Goal: Information Seeking & Learning: Learn about a topic

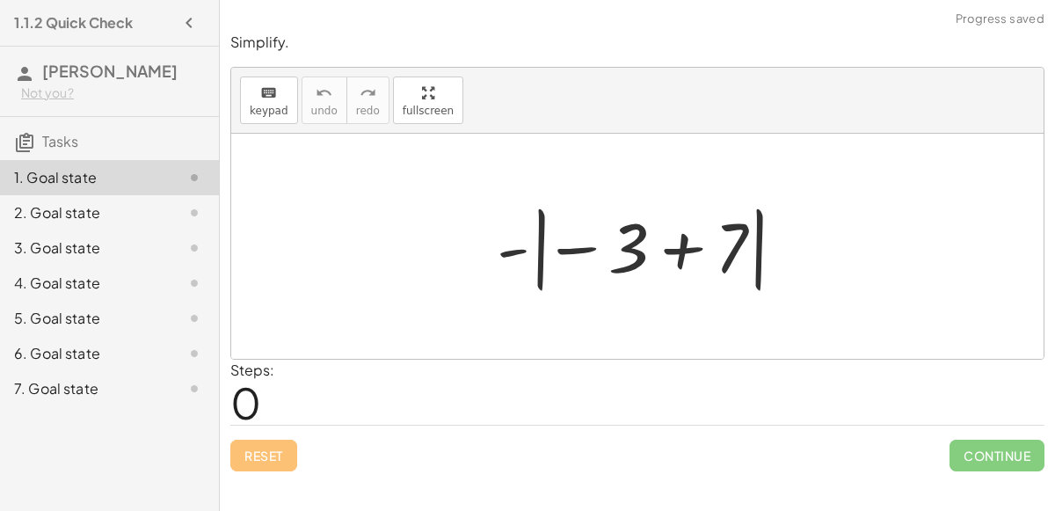
click at [564, 259] on div at bounding box center [644, 247] width 313 height 98
click at [569, 250] on div at bounding box center [644, 247] width 313 height 98
click at [669, 239] on div at bounding box center [644, 247] width 313 height 98
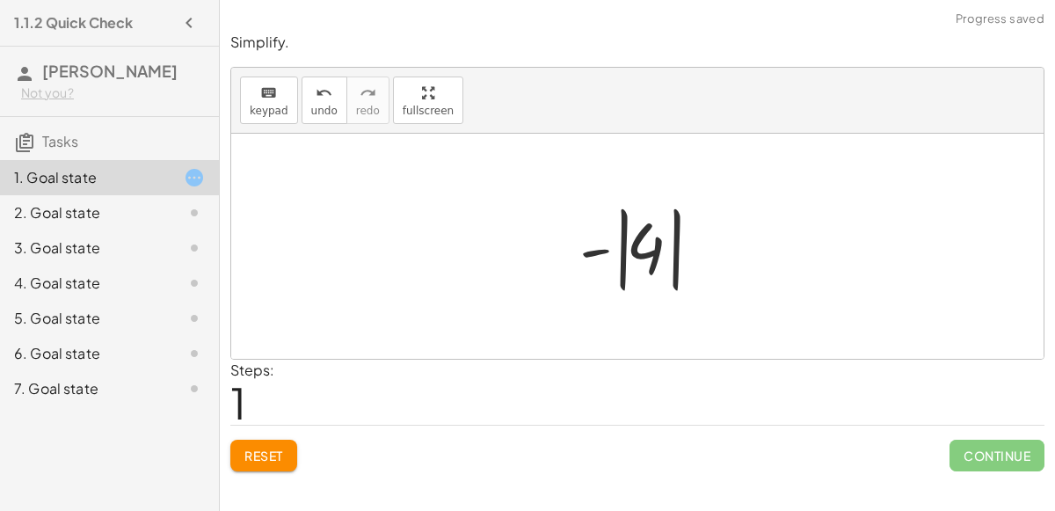
click at [591, 238] on div at bounding box center [645, 247] width 148 height 98
click at [645, 246] on div at bounding box center [645, 247] width 148 height 98
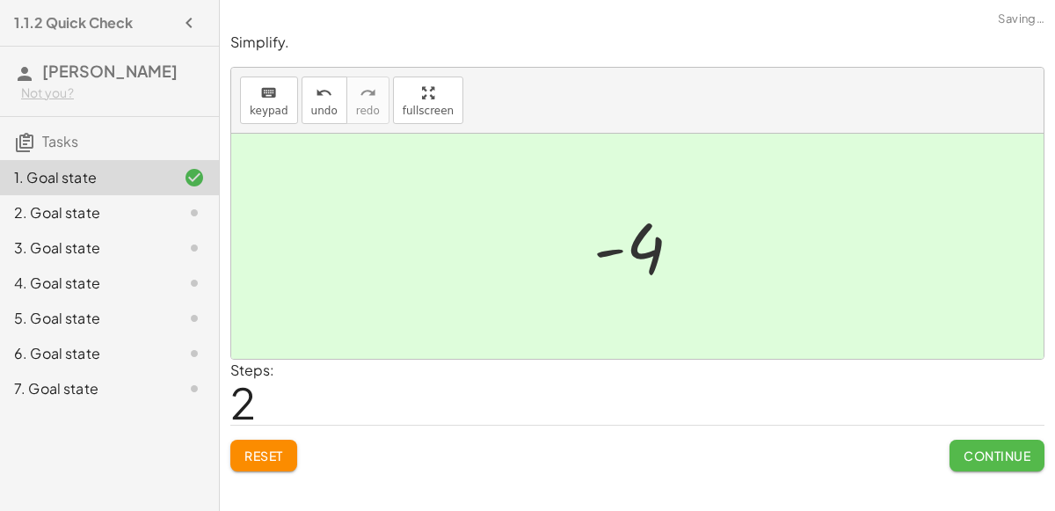
click at [975, 466] on button "Continue" at bounding box center [996, 456] width 95 height 32
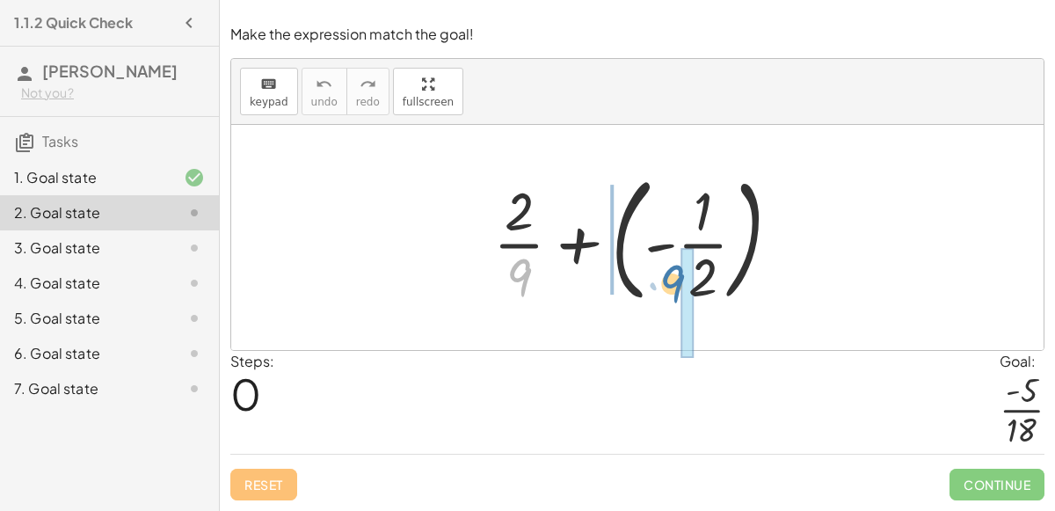
drag, startPoint x: 519, startPoint y: 273, endPoint x: 683, endPoint y: 275, distance: 164.4
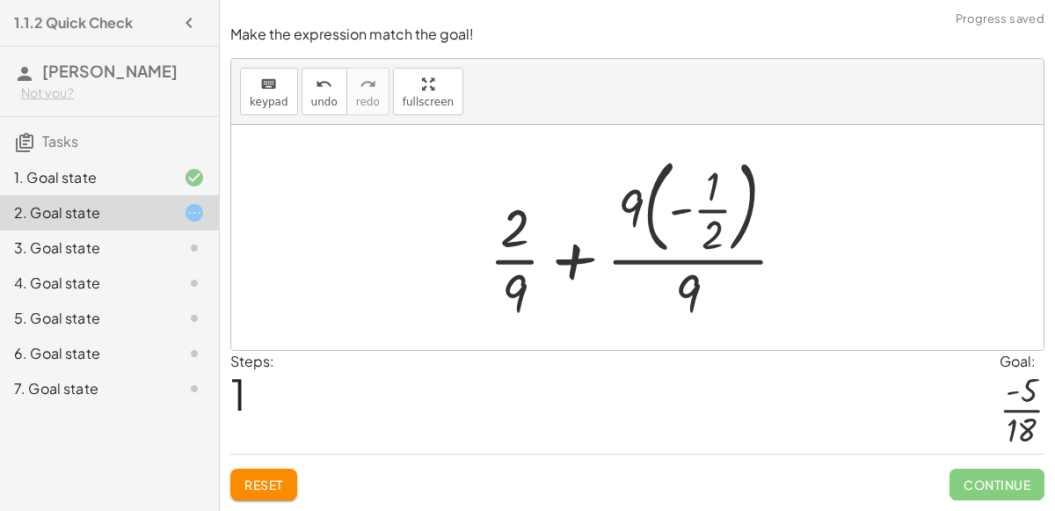
click at [283, 490] on span "Reset" at bounding box center [263, 484] width 39 height 16
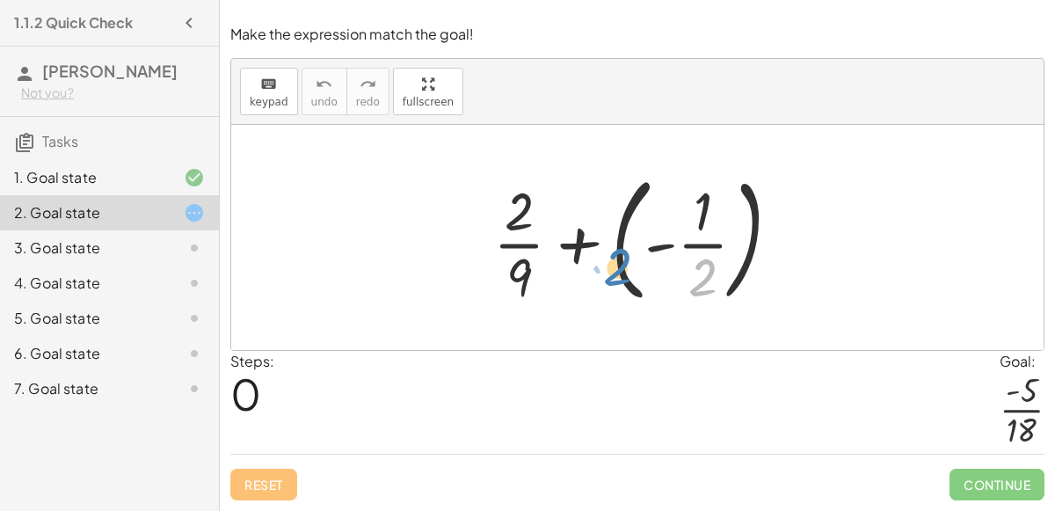
drag, startPoint x: 703, startPoint y: 277, endPoint x: 674, endPoint y: 259, distance: 33.9
click at [674, 259] on div at bounding box center [643, 237] width 319 height 146
click at [672, 238] on div at bounding box center [643, 237] width 319 height 146
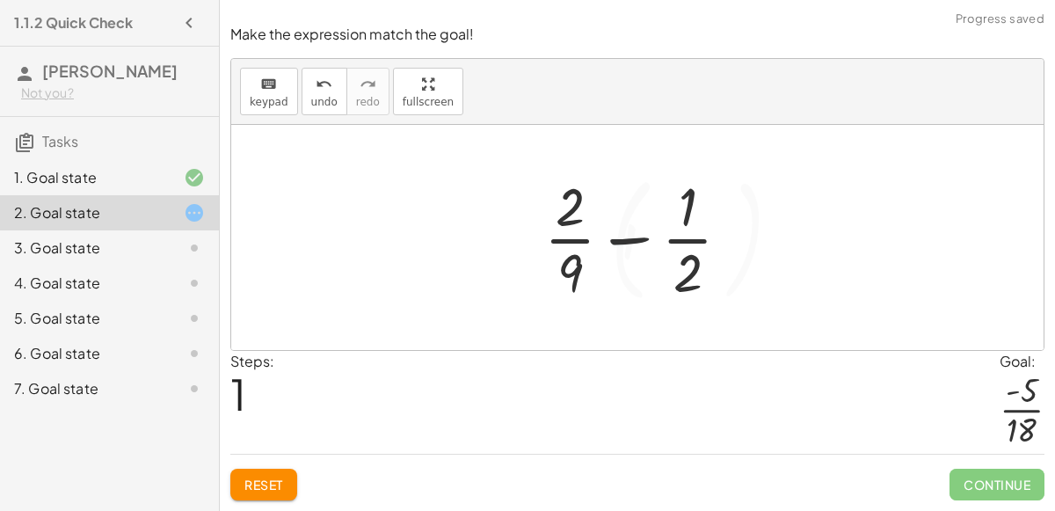
click at [652, 236] on div at bounding box center [644, 237] width 218 height 135
drag, startPoint x: 563, startPoint y: 265, endPoint x: 654, endPoint y: 267, distance: 91.4
click at [654, 267] on div at bounding box center [644, 237] width 218 height 135
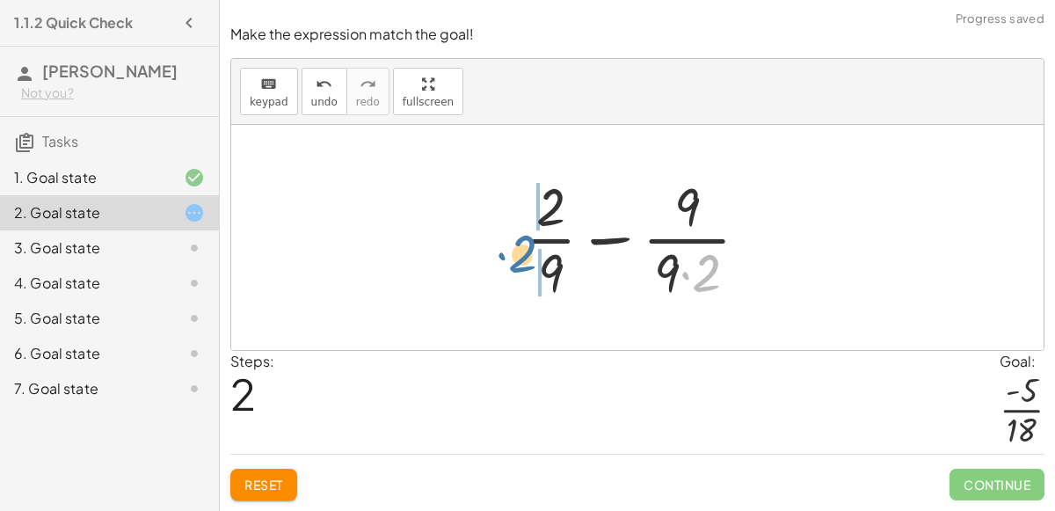
drag, startPoint x: 705, startPoint y: 268, endPoint x: 518, endPoint y: 250, distance: 188.2
click at [518, 250] on div at bounding box center [644, 237] width 256 height 135
drag, startPoint x: 706, startPoint y: 280, endPoint x: 535, endPoint y: 273, distance: 170.7
click at [535, 273] on div at bounding box center [644, 237] width 256 height 135
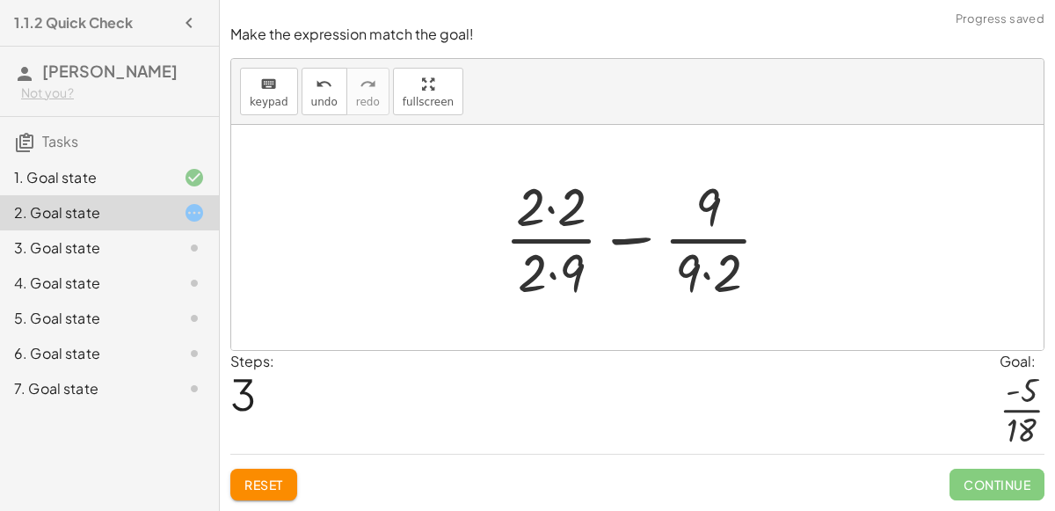
click at [563, 277] on div at bounding box center [644, 237] width 297 height 135
click at [547, 206] on div at bounding box center [644, 237] width 297 height 135
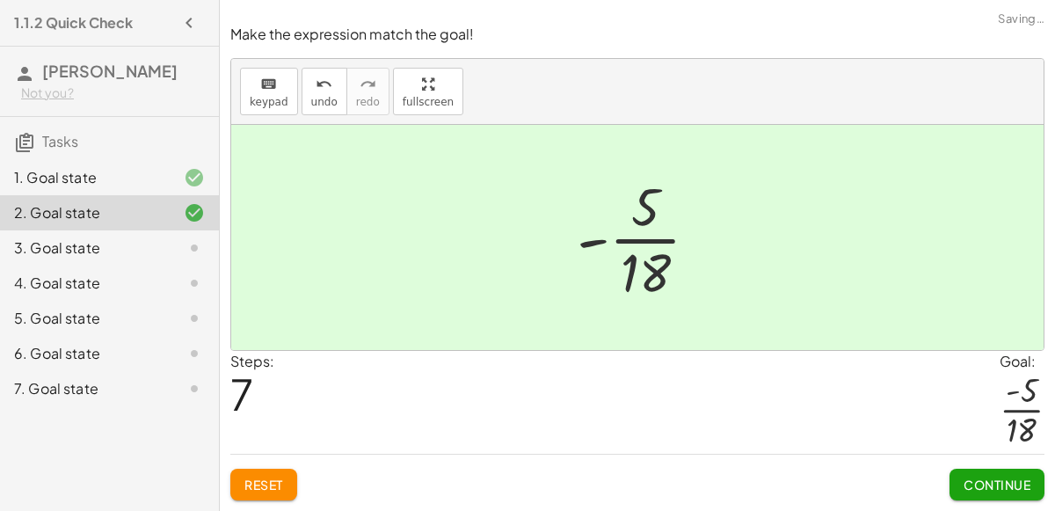
click at [998, 484] on span "Continue" at bounding box center [997, 484] width 67 height 16
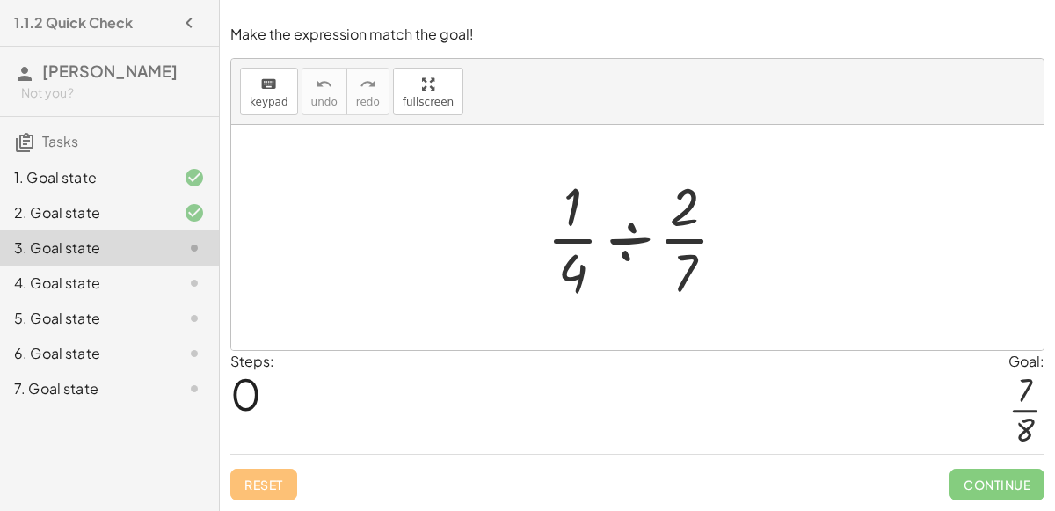
click at [57, 336] on div "4. Goal state" at bounding box center [109, 353] width 219 height 35
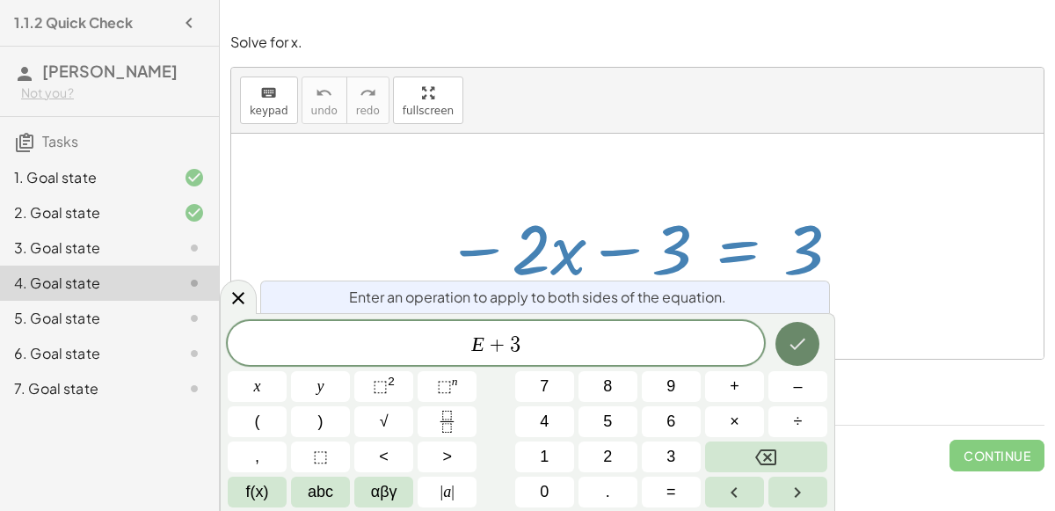
click at [806, 329] on button "Done" at bounding box center [797, 344] width 44 height 44
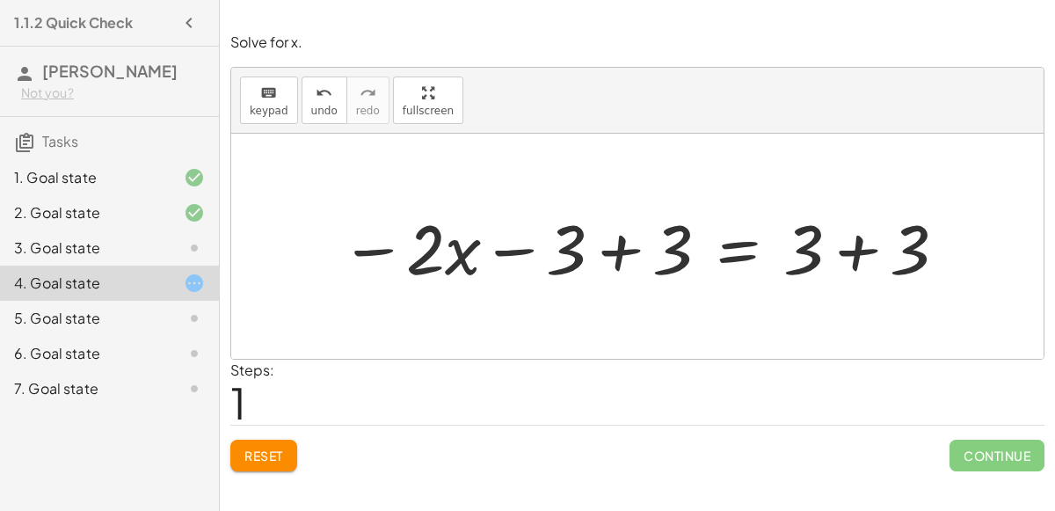
click at [629, 241] on div at bounding box center [644, 246] width 626 height 91
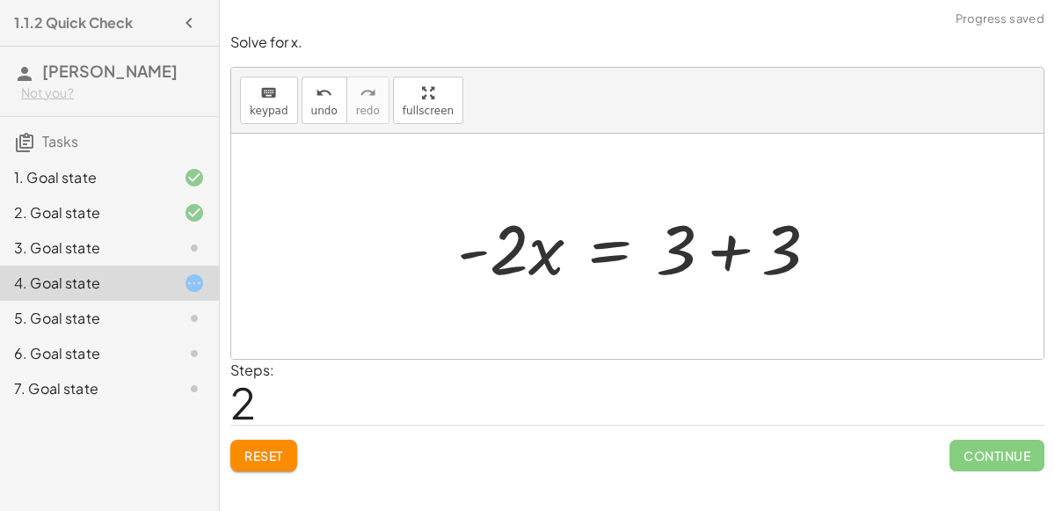
click at [716, 251] on div at bounding box center [644, 246] width 393 height 91
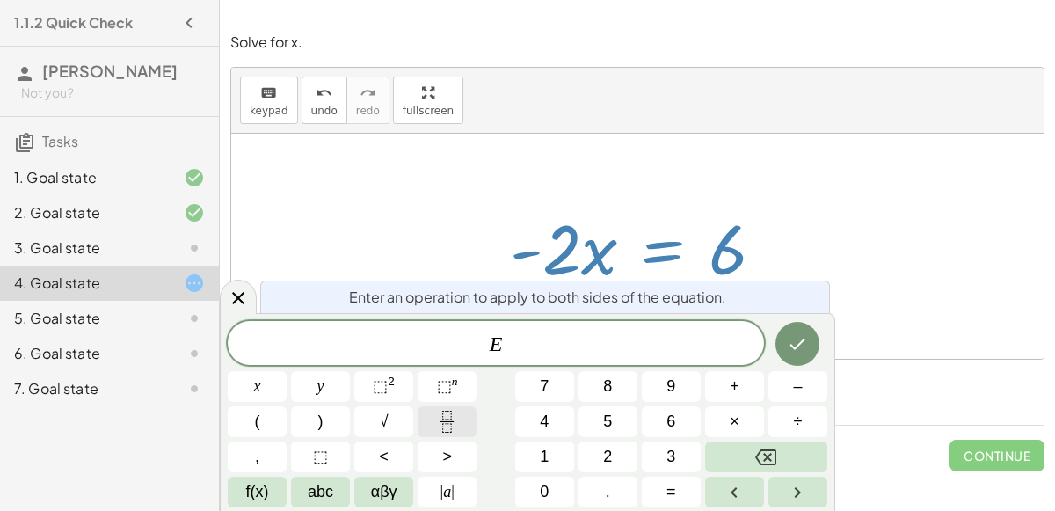
click at [452, 409] on button "Fraction" at bounding box center [447, 421] width 59 height 31
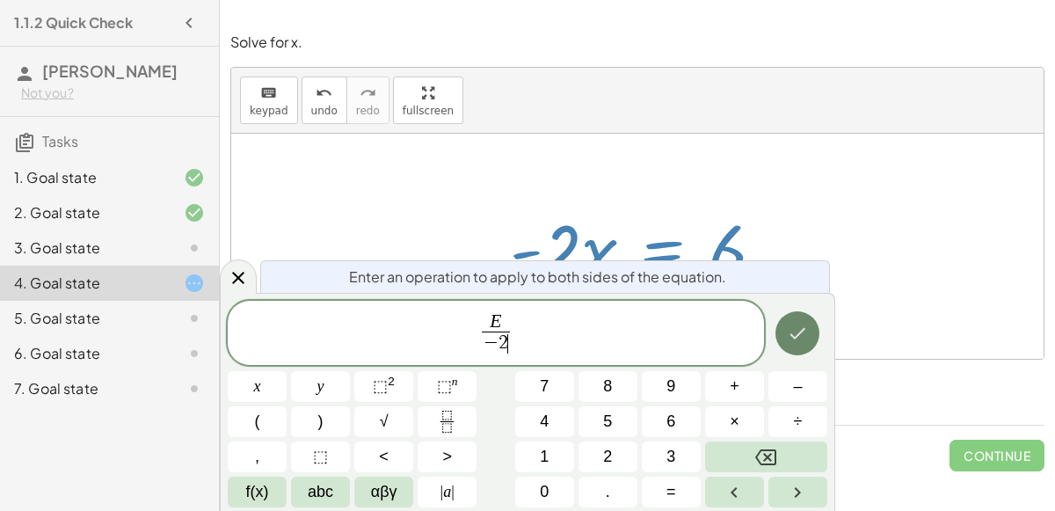
click at [815, 331] on button "Done" at bounding box center [797, 333] width 44 height 44
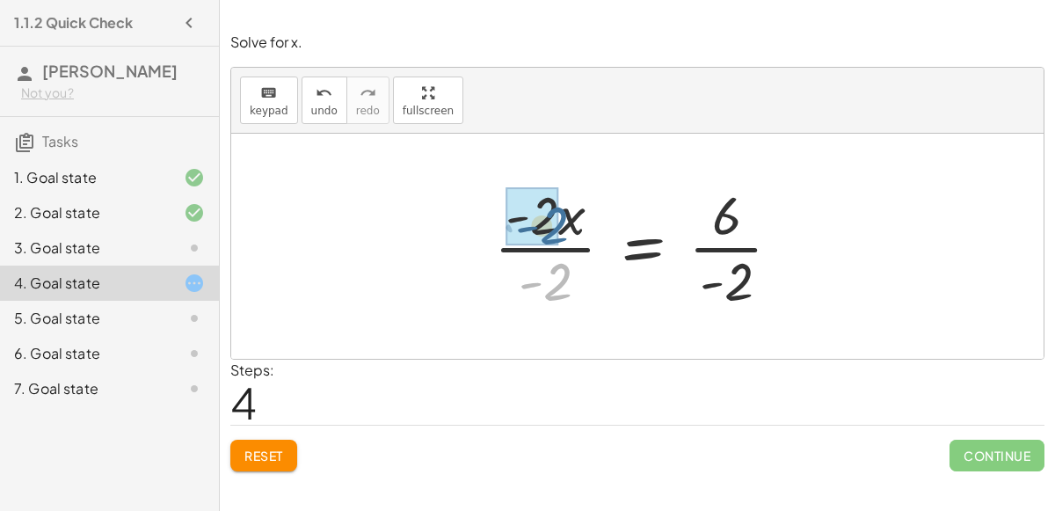
drag, startPoint x: 548, startPoint y: 276, endPoint x: 544, endPoint y: 215, distance: 60.8
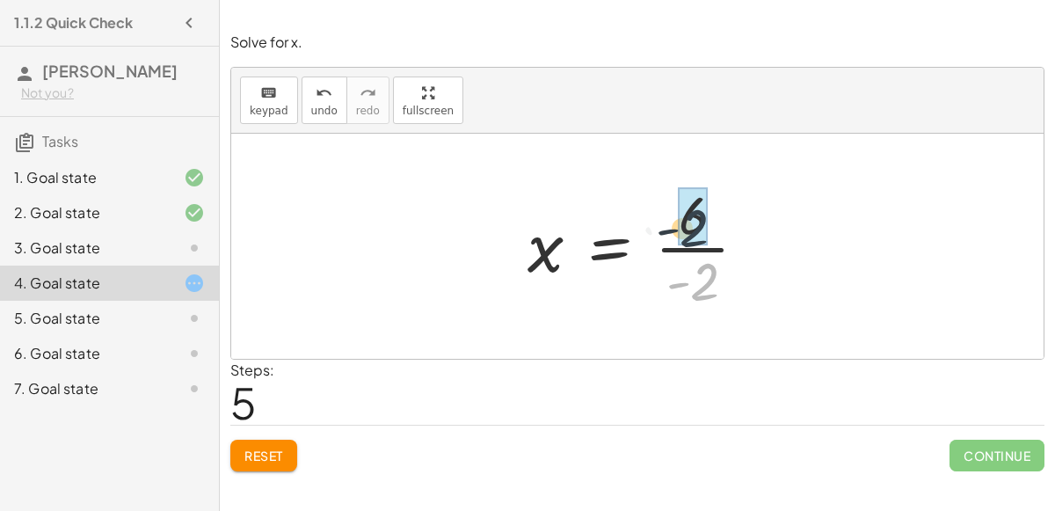
drag, startPoint x: 704, startPoint y: 276, endPoint x: 694, endPoint y: 221, distance: 56.4
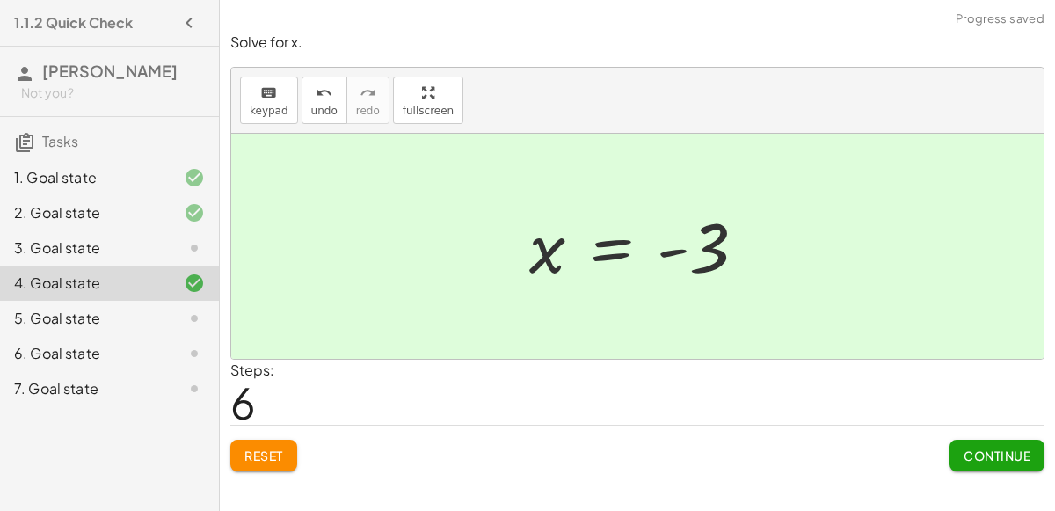
click at [995, 456] on span "Continue" at bounding box center [997, 455] width 67 height 16
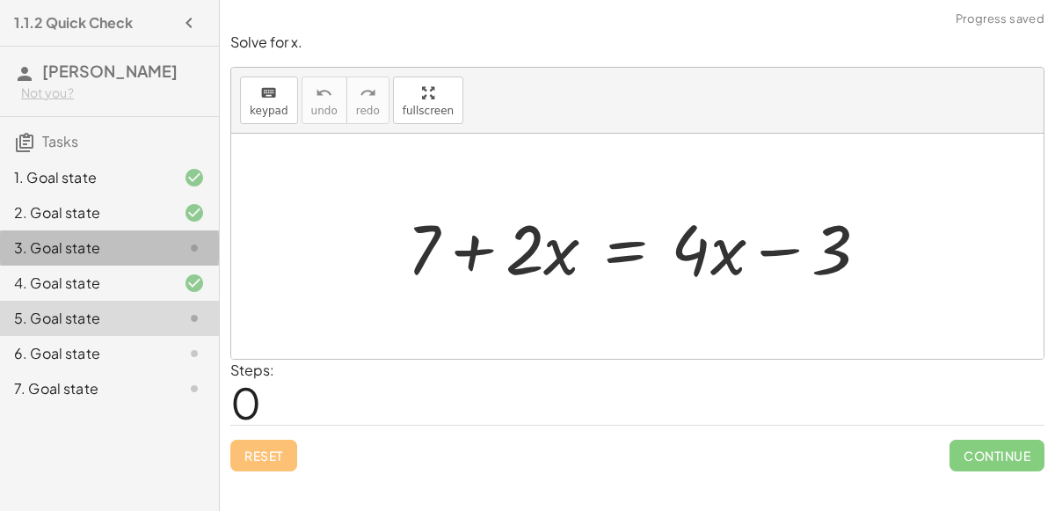
click at [131, 257] on div "3. Goal state" at bounding box center [85, 247] width 142 height 21
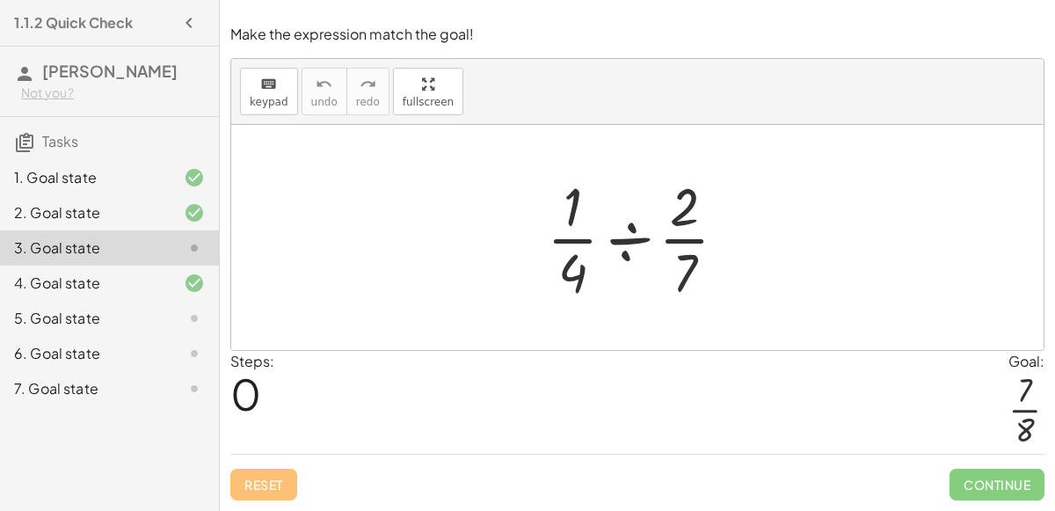
click at [624, 224] on div at bounding box center [644, 237] width 212 height 135
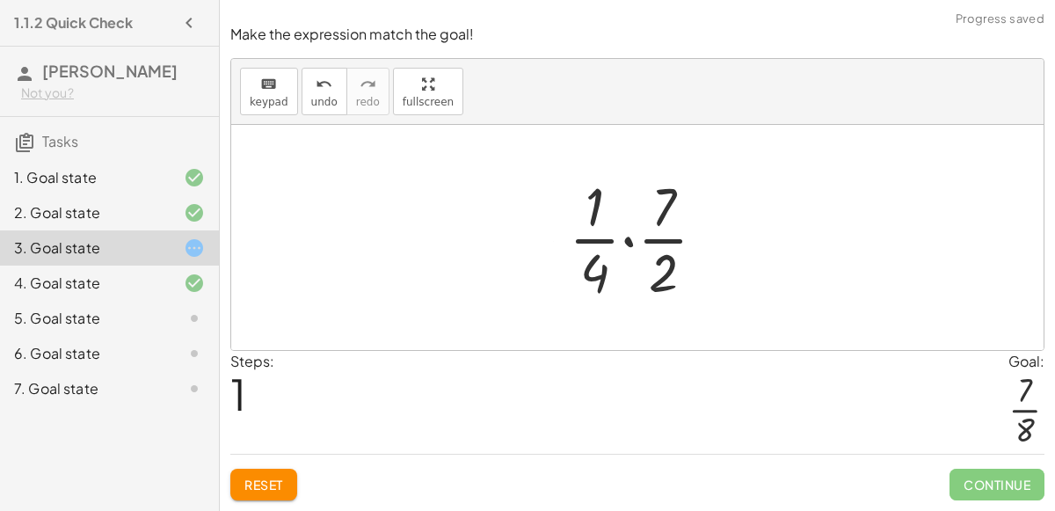
click at [633, 236] on div at bounding box center [644, 237] width 169 height 135
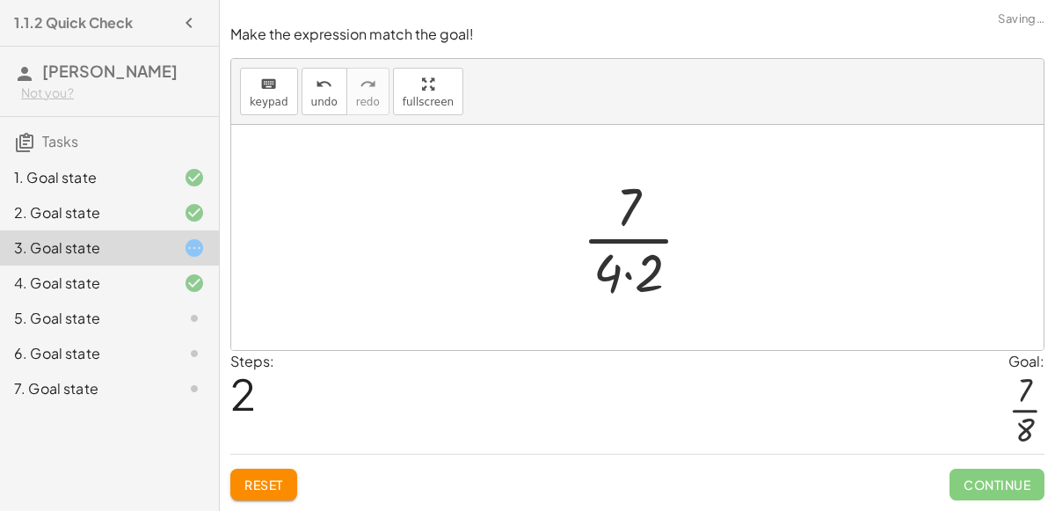
click at [621, 285] on div at bounding box center [644, 237] width 142 height 135
click at [629, 270] on div at bounding box center [644, 237] width 142 height 135
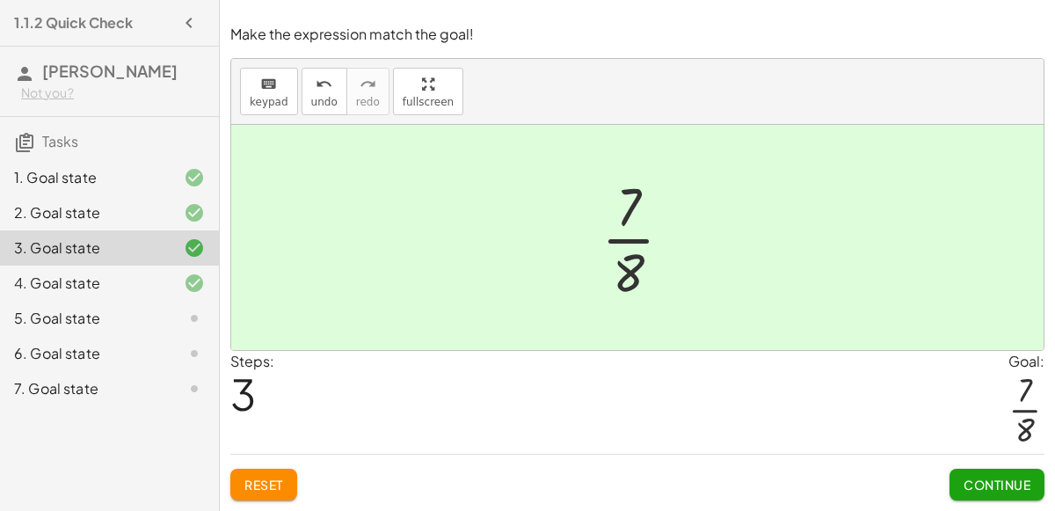
click at [1004, 490] on span "Continue" at bounding box center [997, 484] width 67 height 16
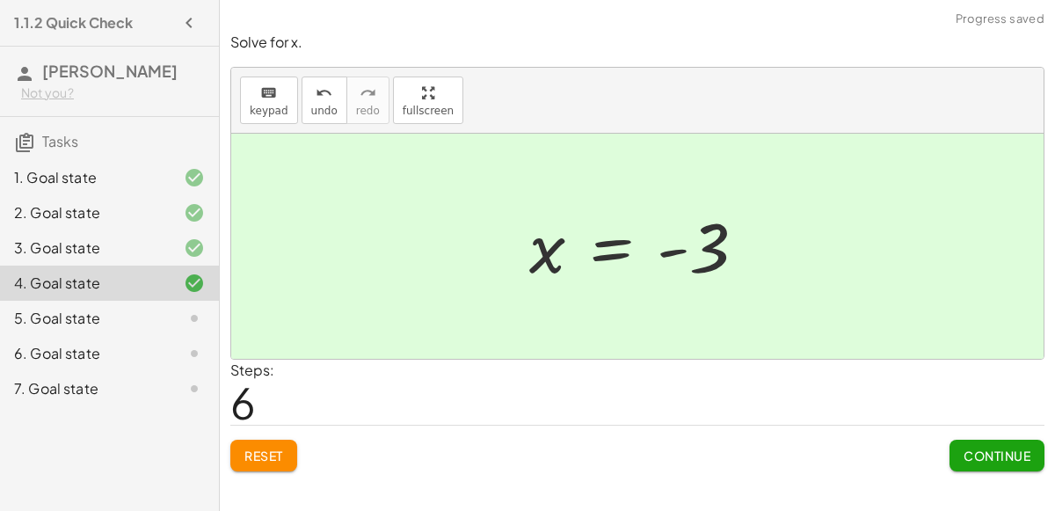
click at [57, 317] on div "5. Goal state" at bounding box center [85, 318] width 142 height 21
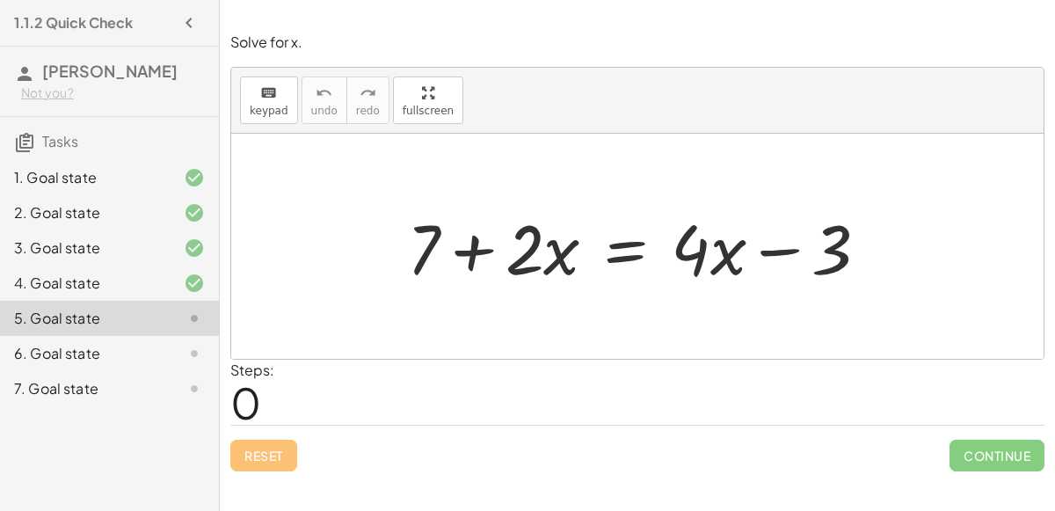
click at [721, 256] on div at bounding box center [644, 246] width 493 height 91
click at [471, 238] on div at bounding box center [644, 246] width 493 height 91
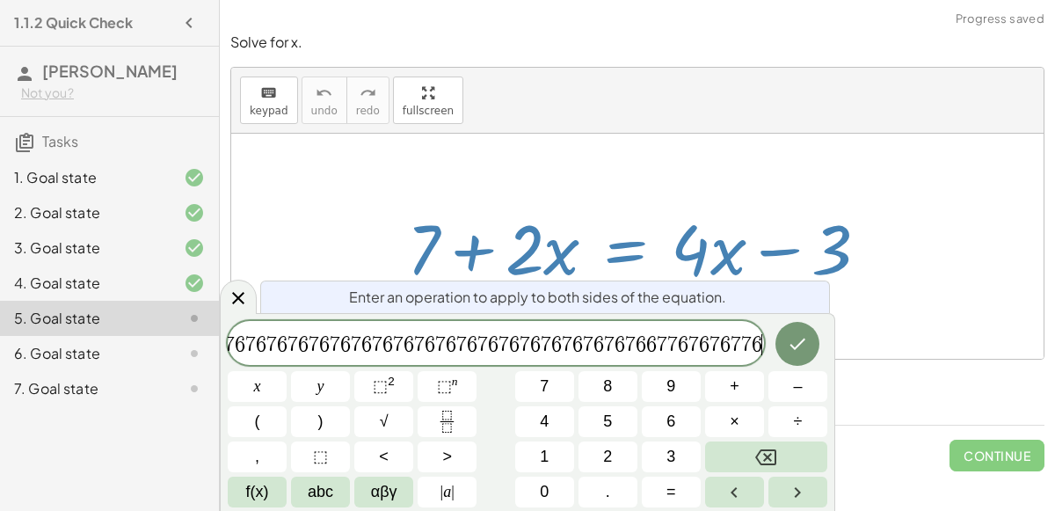
scroll to position [0, 725]
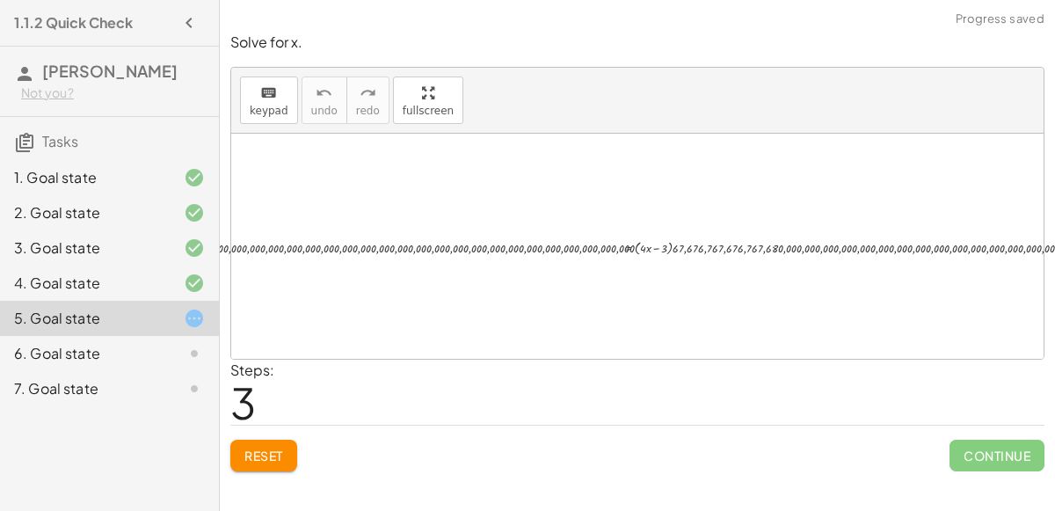
click at [273, 453] on span "Reset" at bounding box center [263, 455] width 39 height 16
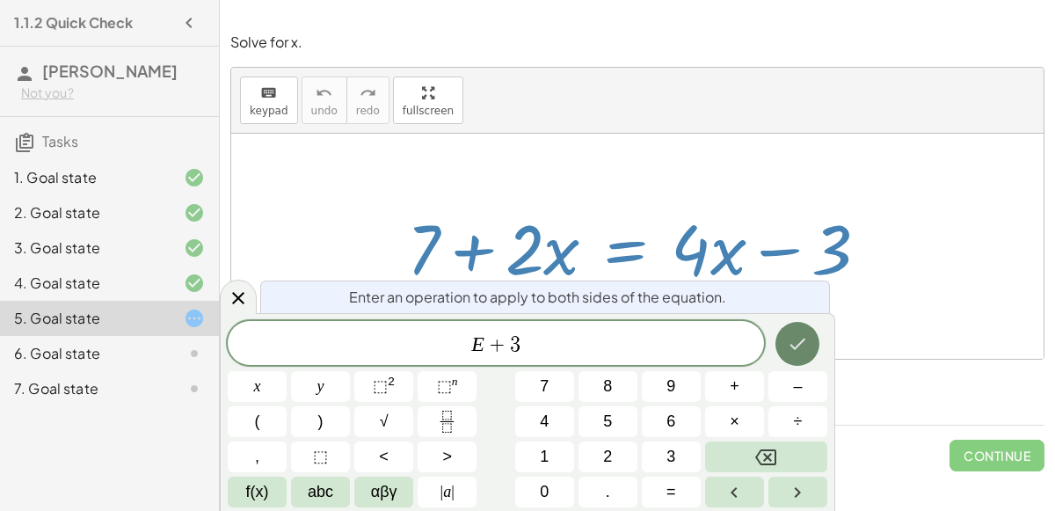
click at [810, 337] on button "Done" at bounding box center [797, 344] width 44 height 44
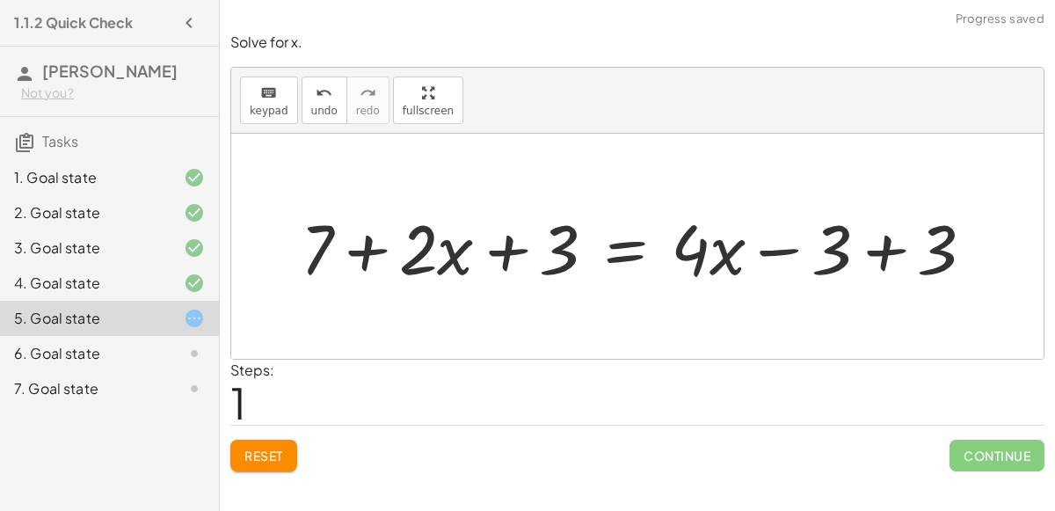
click at [862, 241] on div at bounding box center [644, 246] width 705 height 91
click at [506, 240] on div at bounding box center [538, 246] width 493 height 91
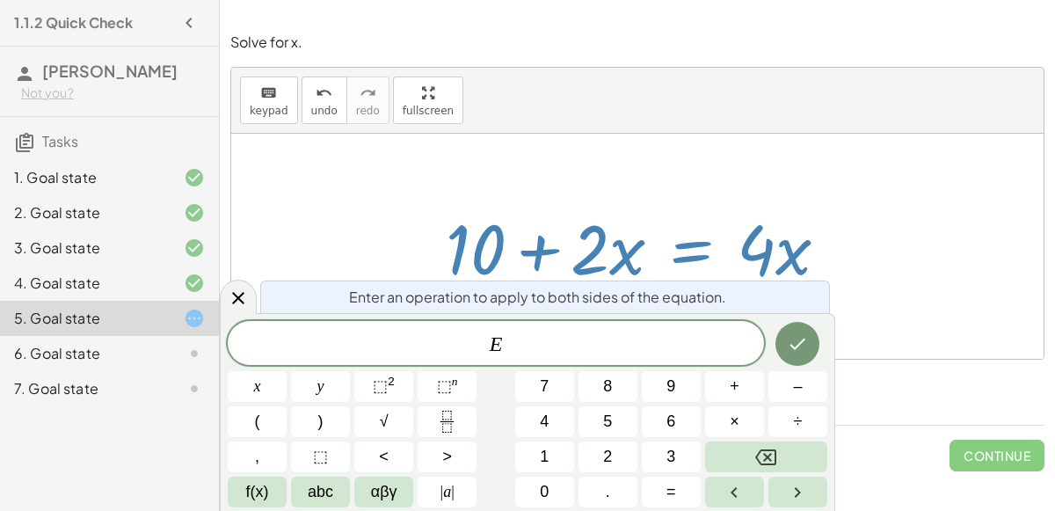
click at [889, 375] on div "Steps: 4" at bounding box center [637, 392] width 814 height 65
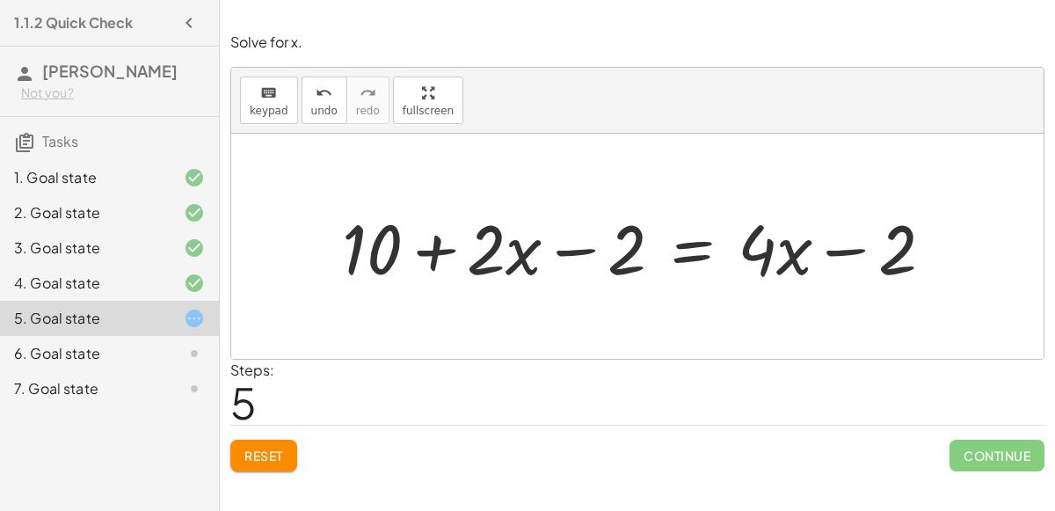
click at [279, 451] on span "Reset" at bounding box center [263, 455] width 39 height 16
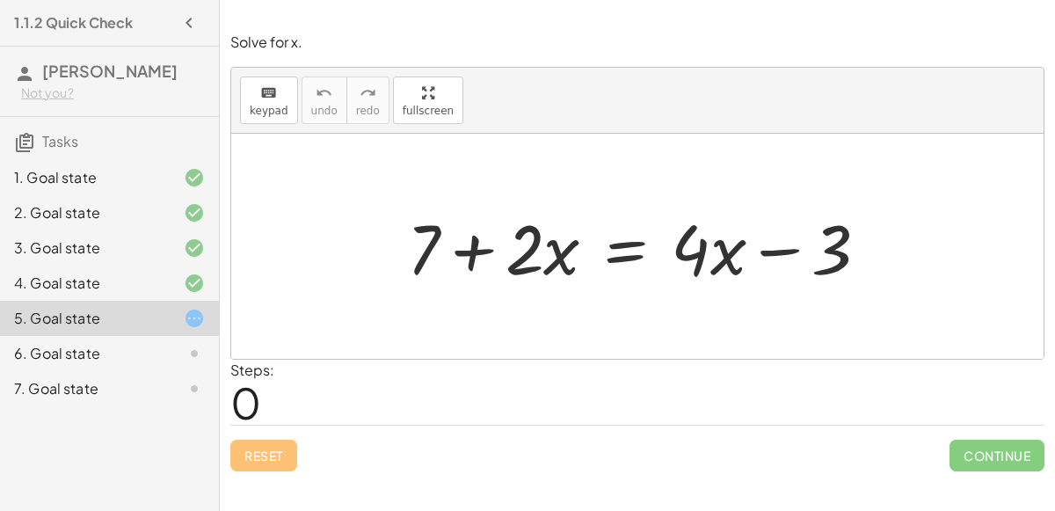
click at [610, 234] on div at bounding box center [644, 246] width 493 height 91
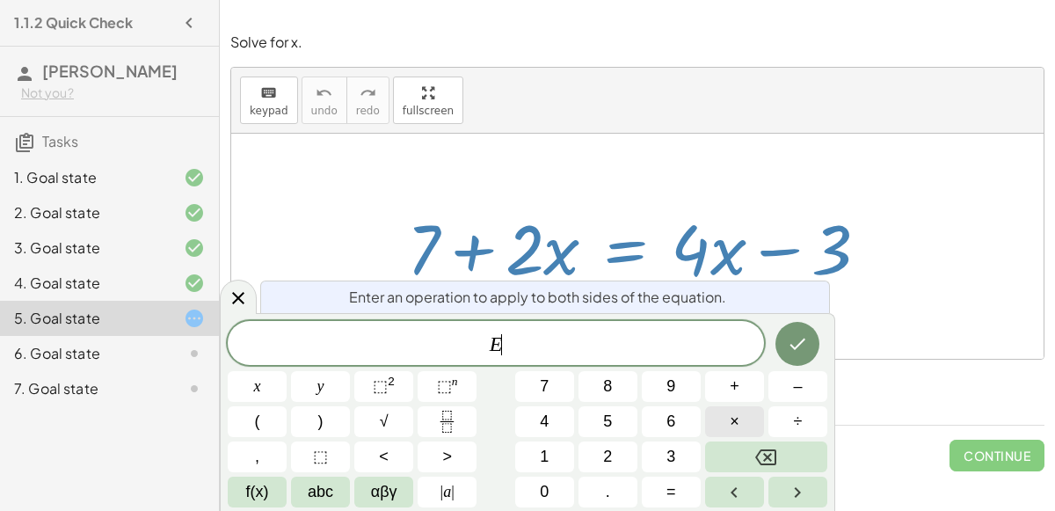
click at [735, 391] on span "+" at bounding box center [735, 387] width 10 height 24
click at [678, 457] on button "3" at bounding box center [671, 456] width 59 height 31
click at [799, 352] on icon "Done" at bounding box center [797, 343] width 21 height 21
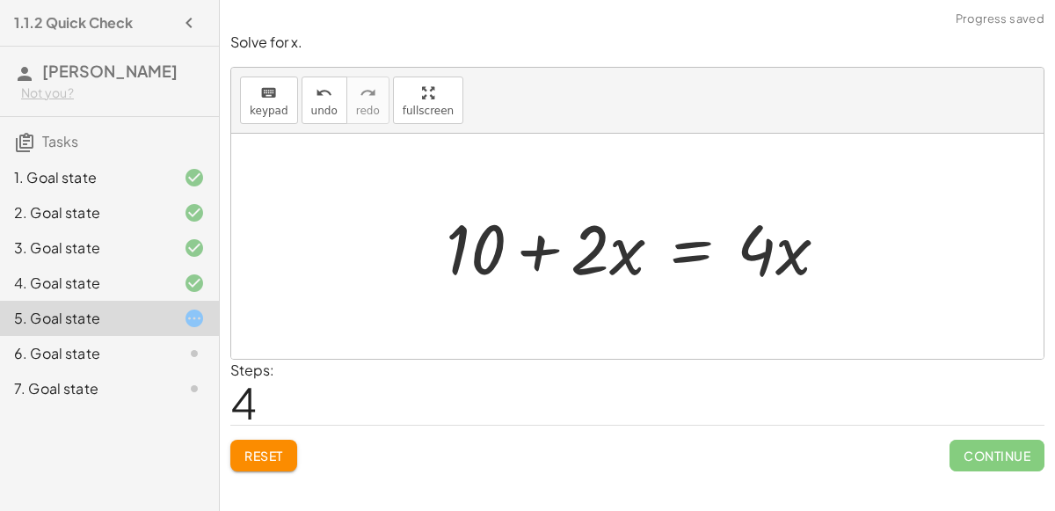
click at [673, 249] on div at bounding box center [644, 246] width 414 height 91
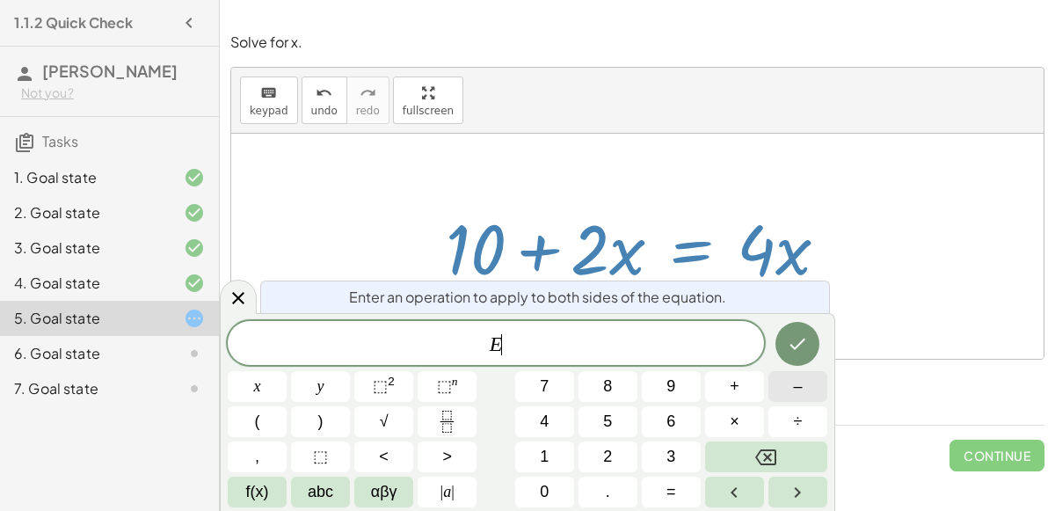
click at [805, 386] on button "–" at bounding box center [797, 386] width 59 height 31
click at [618, 458] on button "2" at bounding box center [607, 456] width 59 height 31
click at [816, 342] on button "Done" at bounding box center [797, 344] width 44 height 44
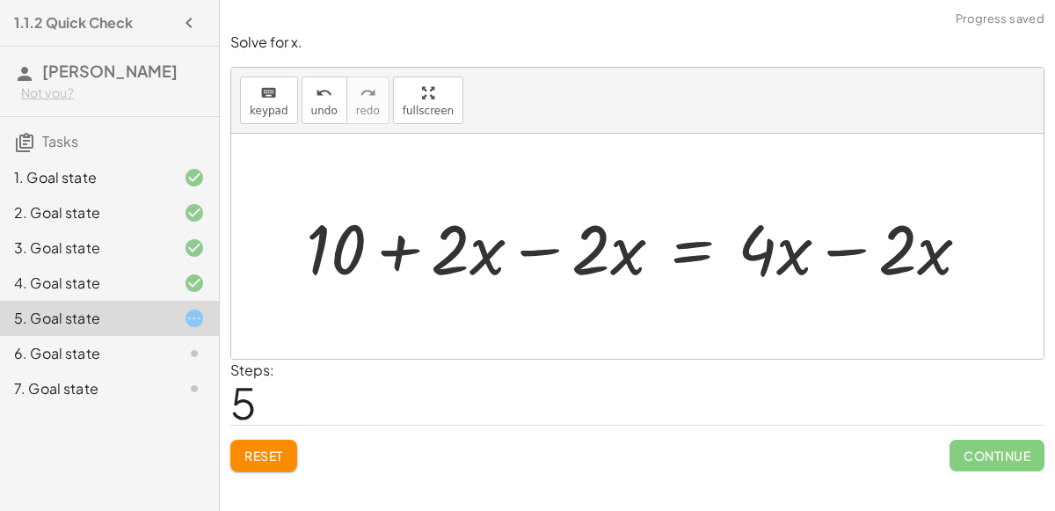
click at [527, 255] on div at bounding box center [644, 246] width 695 height 91
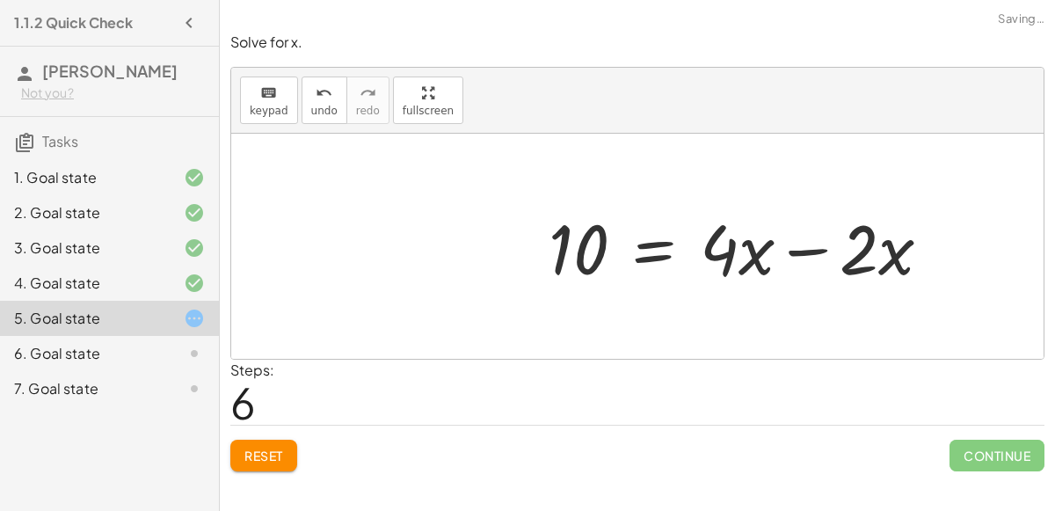
click at [872, 230] on div at bounding box center [747, 246] width 414 height 91
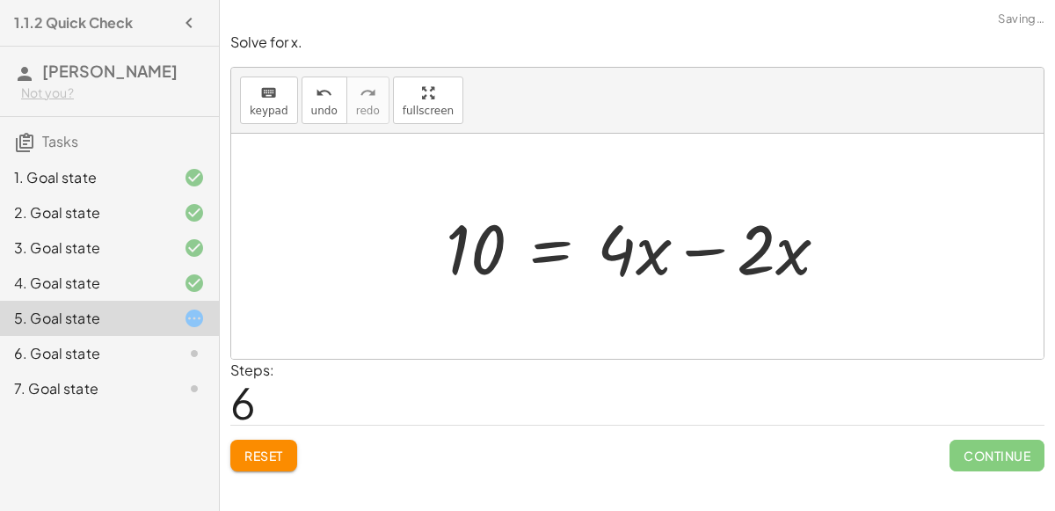
click at [727, 251] on div at bounding box center [644, 246] width 414 height 91
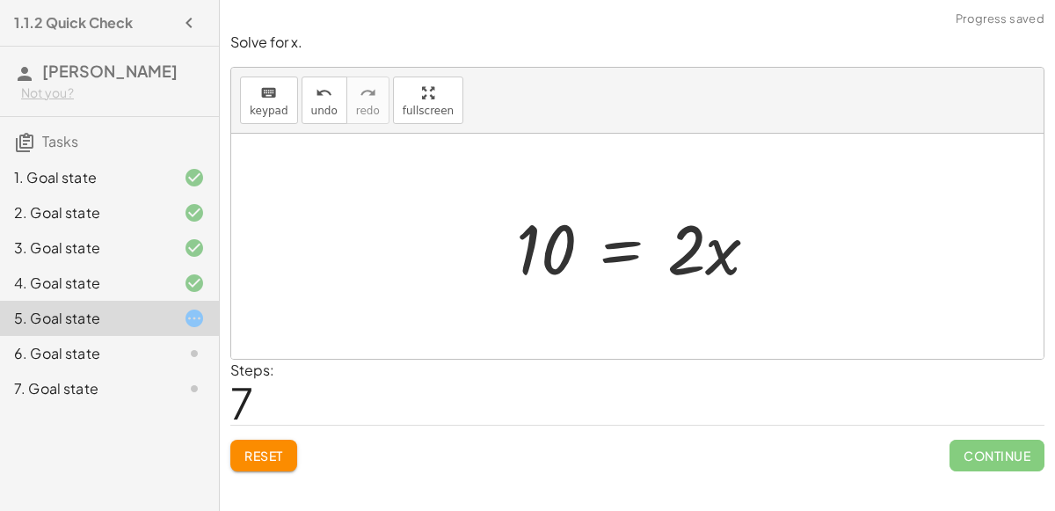
click at [619, 248] on div at bounding box center [644, 246] width 274 height 91
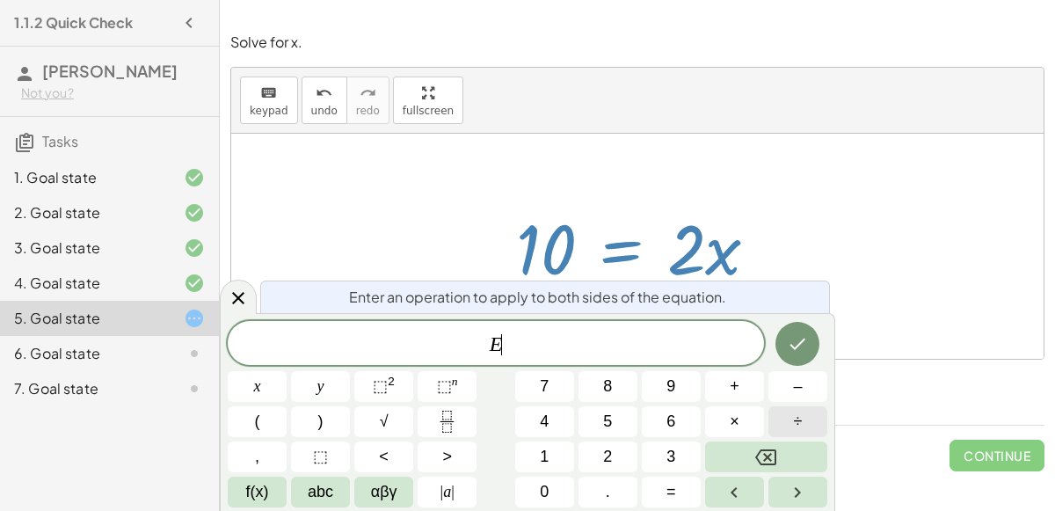
click at [783, 414] on button "÷" at bounding box center [797, 421] width 59 height 31
click at [615, 450] on button "2" at bounding box center [607, 456] width 59 height 31
click at [801, 341] on icon "Done" at bounding box center [797, 343] width 21 height 21
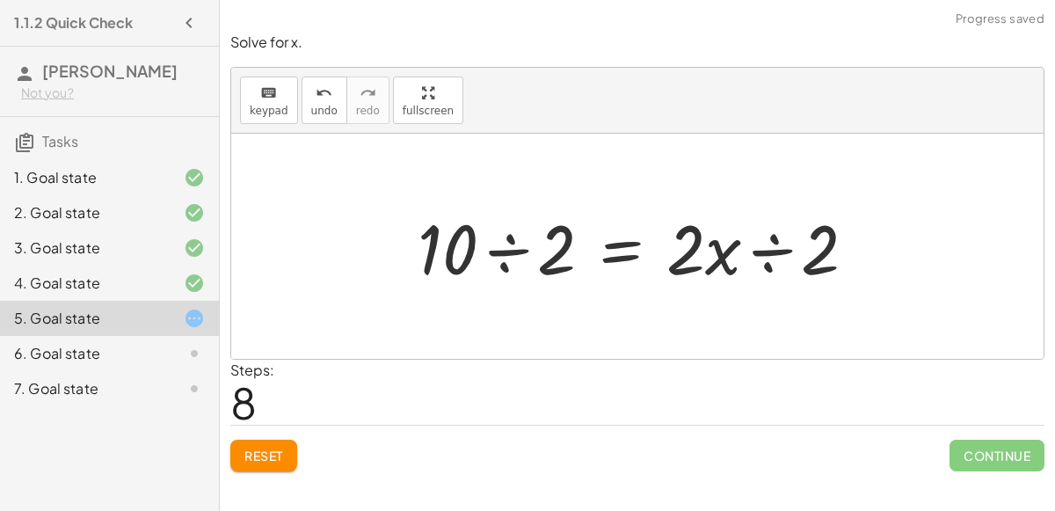
click at [749, 265] on div at bounding box center [644, 246] width 470 height 91
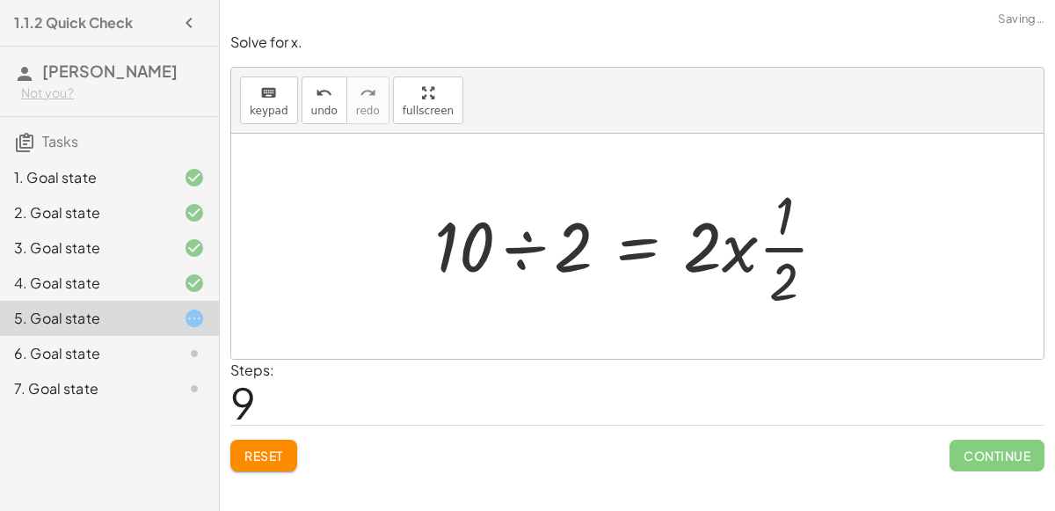
click at [518, 245] on div at bounding box center [637, 245] width 424 height 135
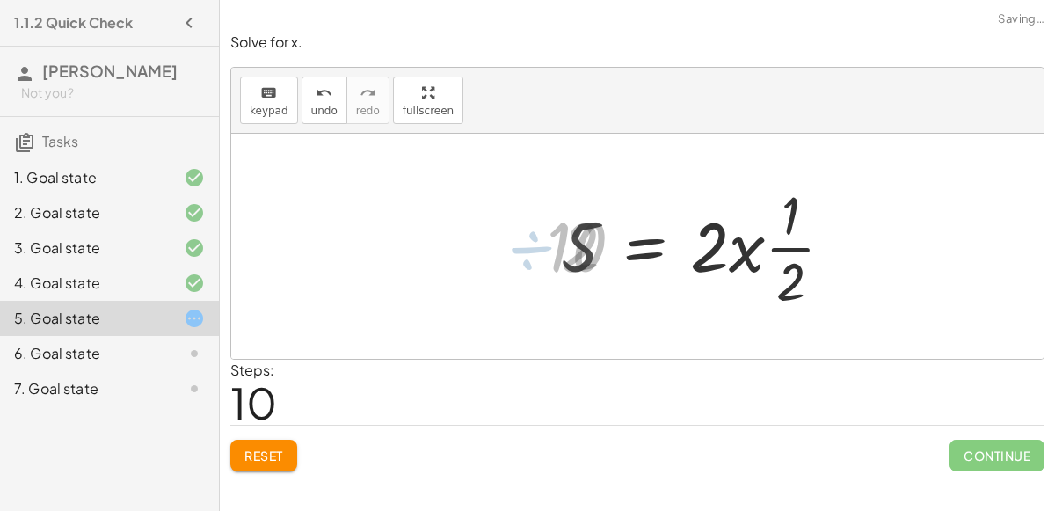
click at [786, 239] on div at bounding box center [704, 245] width 304 height 135
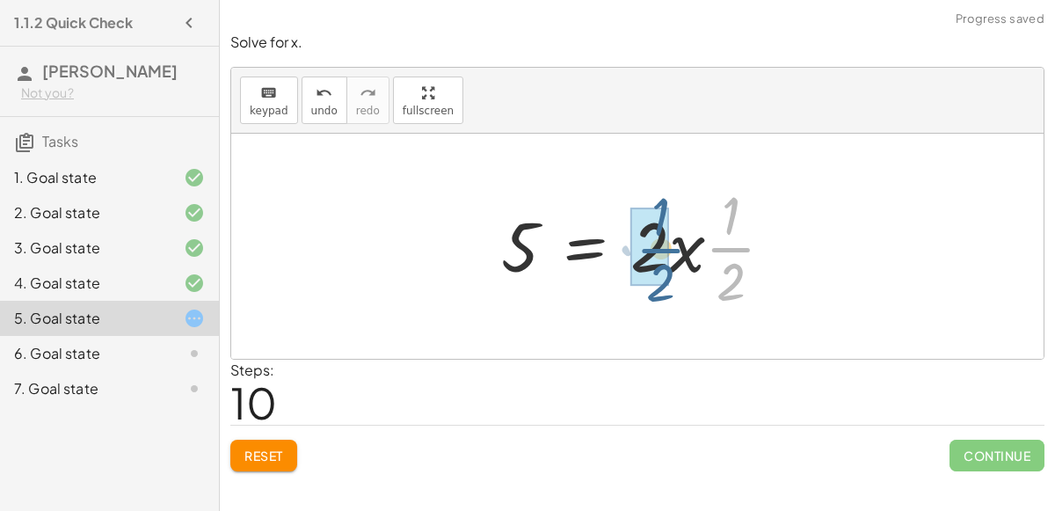
drag, startPoint x: 786, startPoint y: 239, endPoint x: 672, endPoint y: 237, distance: 114.3
click at [672, 237] on div at bounding box center [644, 245] width 304 height 135
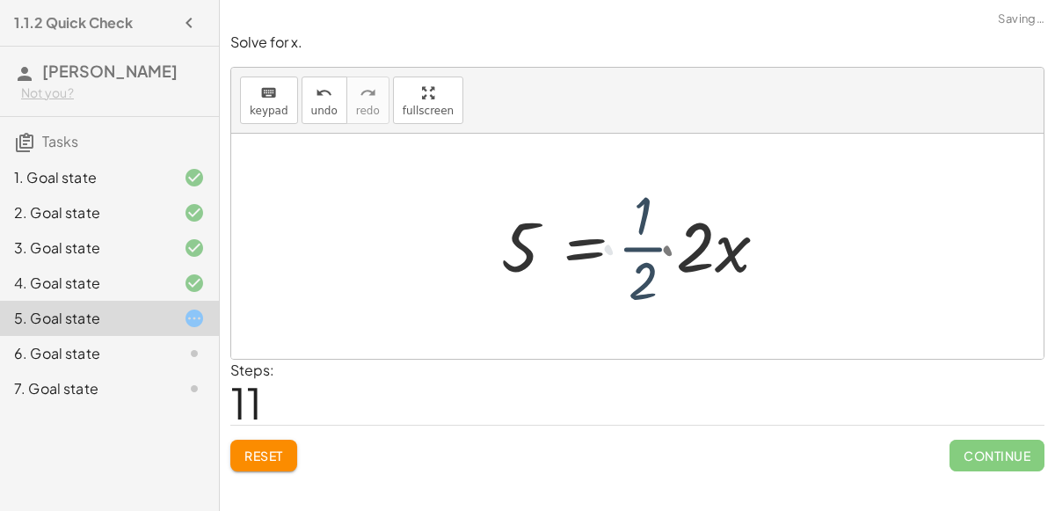
click at [724, 249] on div at bounding box center [652, 245] width 321 height 135
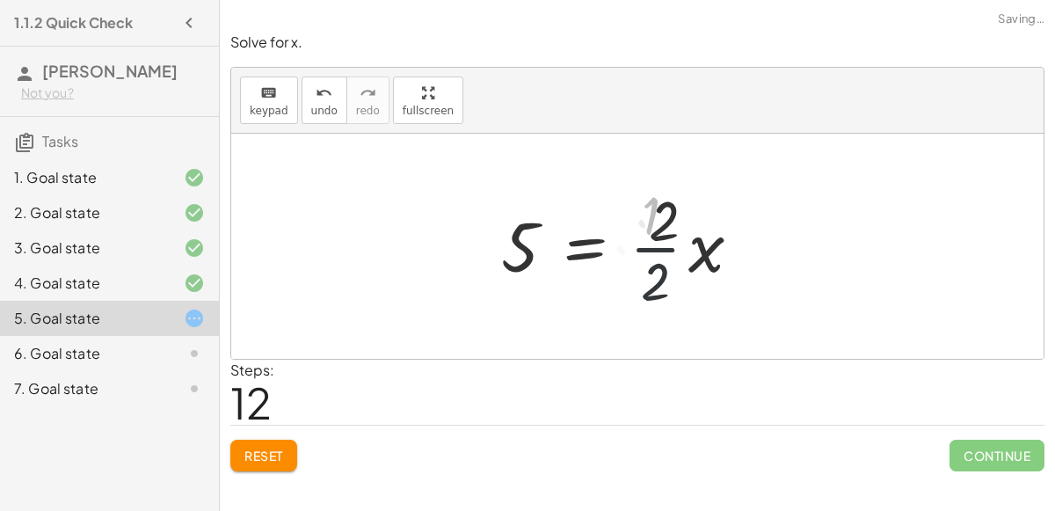
click at [682, 244] on div at bounding box center [624, 245] width 265 height 135
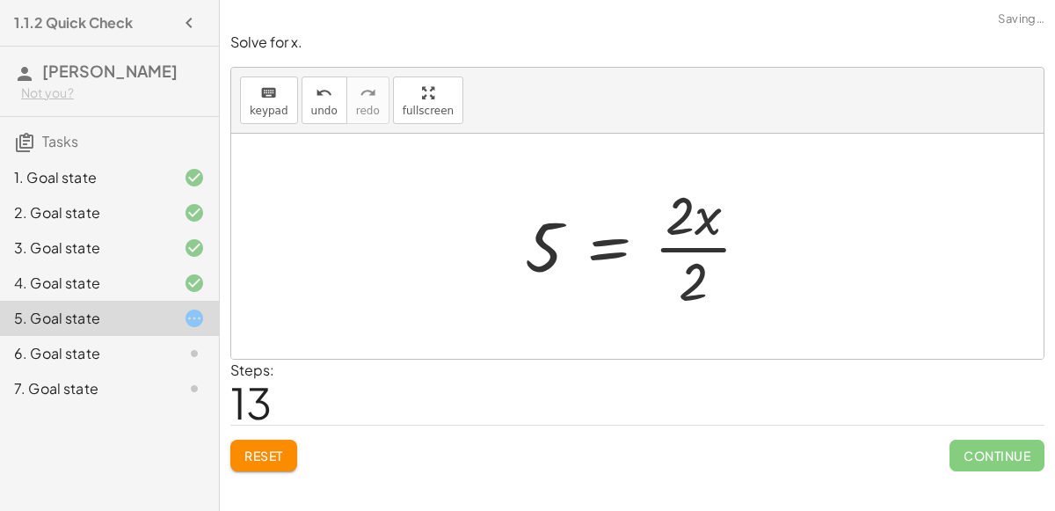
click at [702, 248] on div at bounding box center [644, 245] width 257 height 135
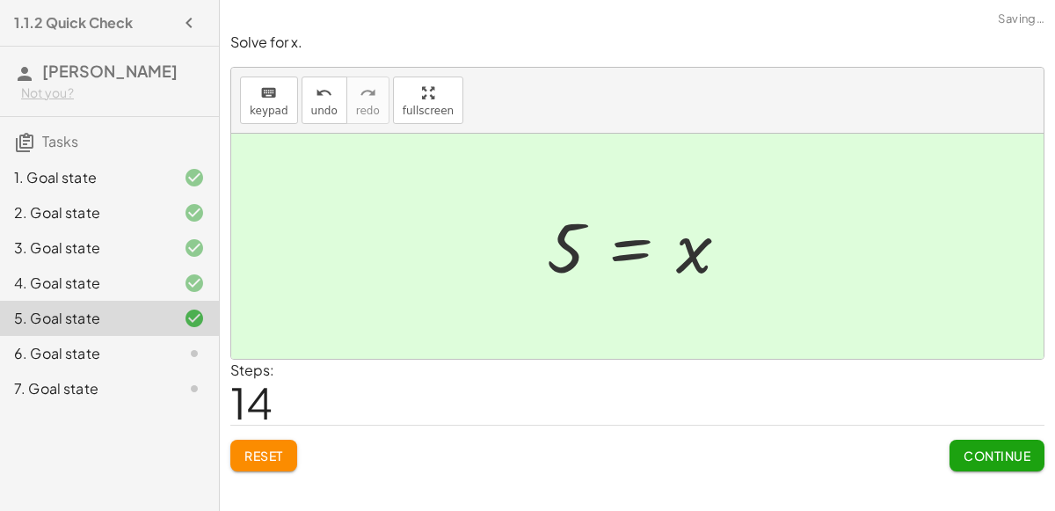
click at [998, 455] on span "Continue" at bounding box center [997, 455] width 67 height 16
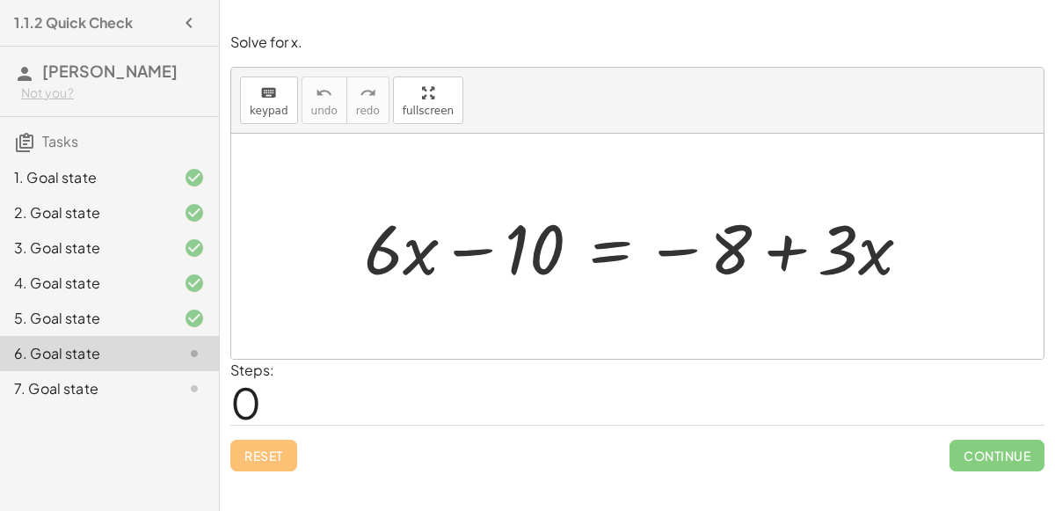
click at [80, 403] on div "7. Goal state" at bounding box center [109, 388] width 219 height 35
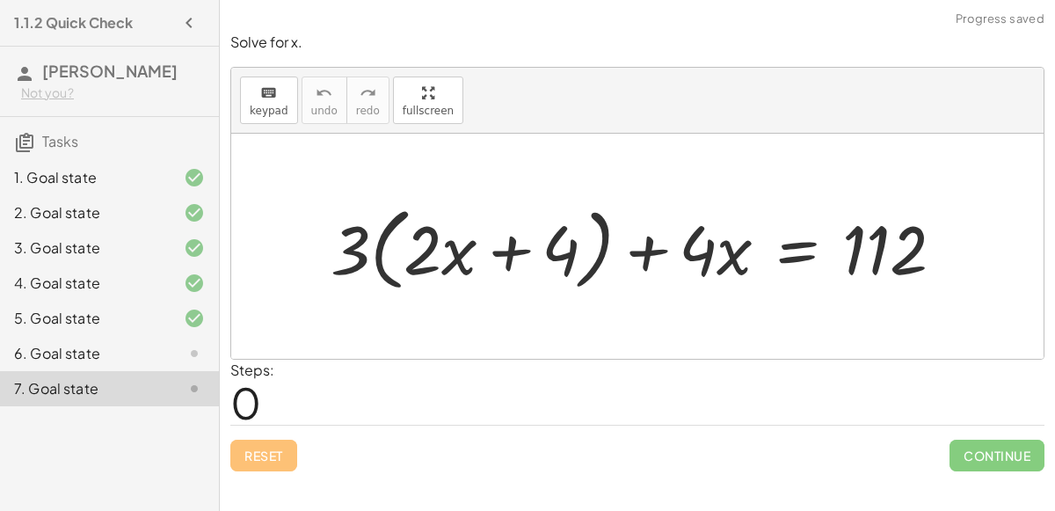
click at [57, 360] on div "6. Goal state" at bounding box center [85, 353] width 142 height 21
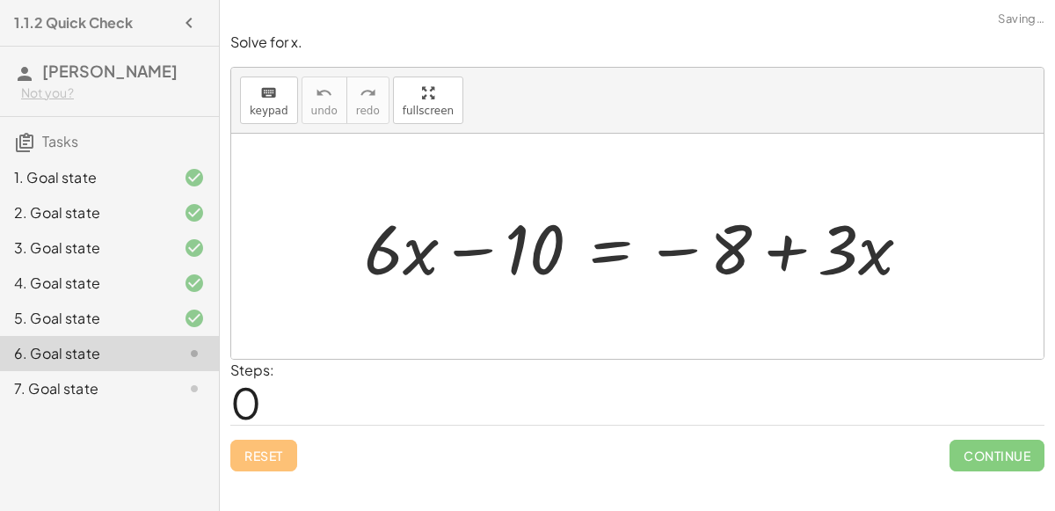
click at [66, 383] on div "7. Goal state" at bounding box center [85, 388] width 142 height 21
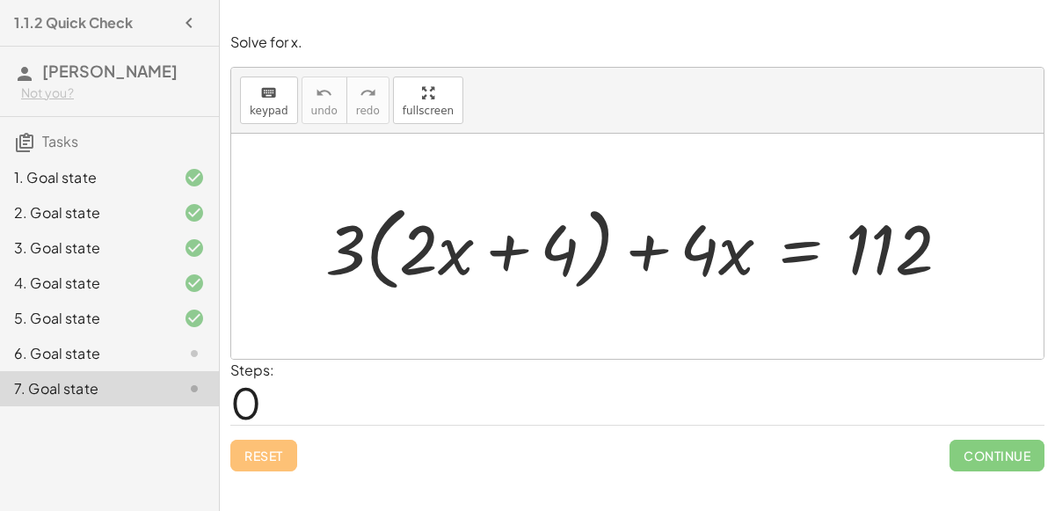
click at [77, 367] on div "6. Goal state" at bounding box center [109, 353] width 219 height 35
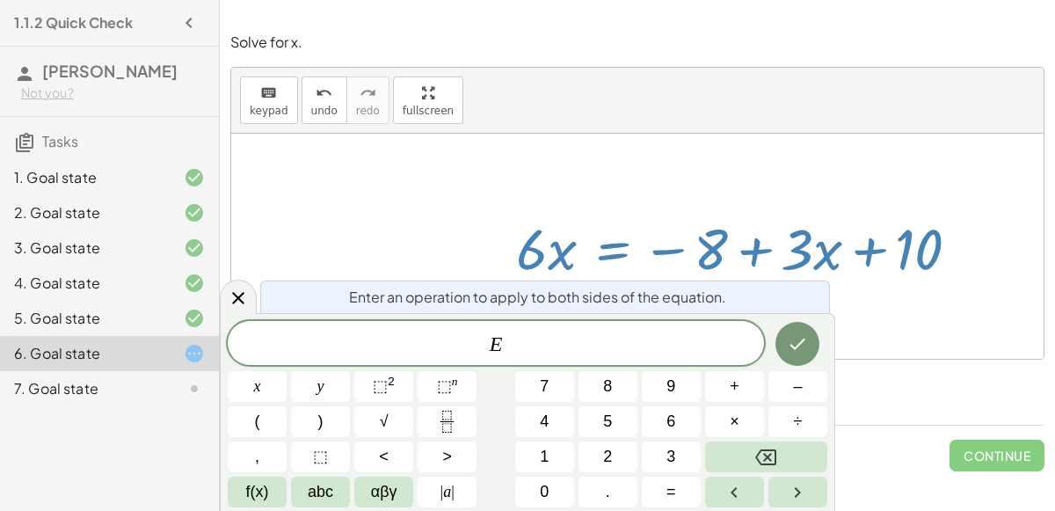
click at [785, 353] on button "Done" at bounding box center [797, 344] width 44 height 44
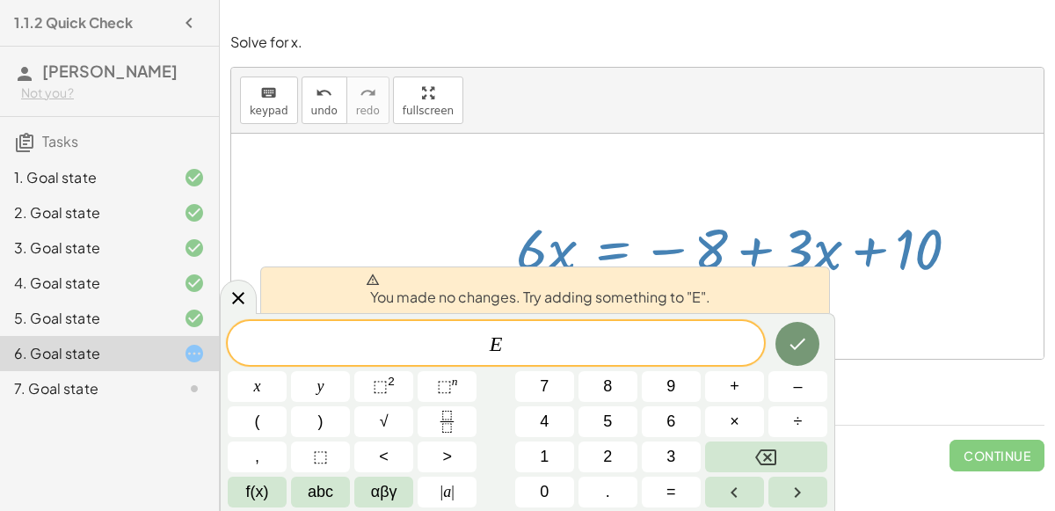
click at [782, 343] on button "Done" at bounding box center [797, 344] width 44 height 44
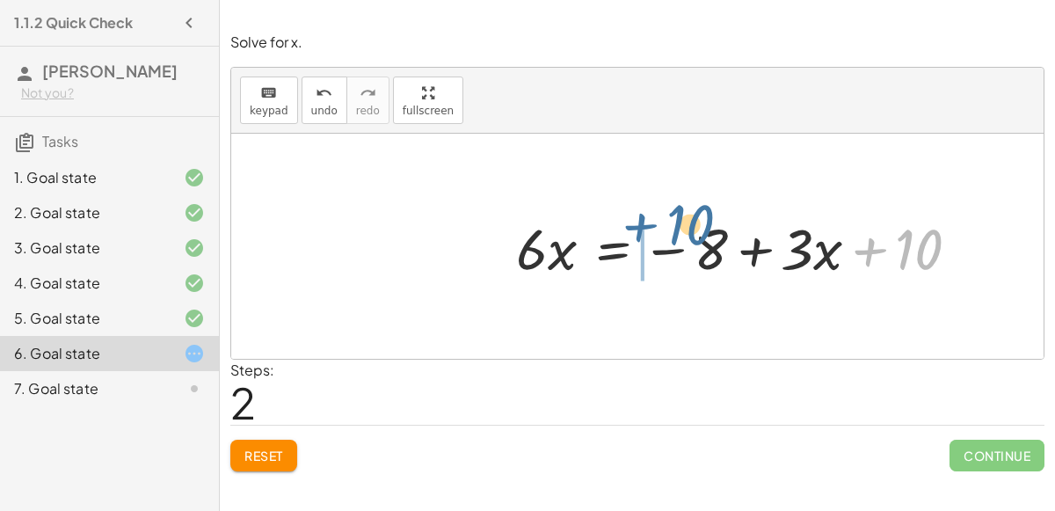
drag, startPoint x: 858, startPoint y: 240, endPoint x: 624, endPoint y: 215, distance: 235.2
click at [624, 215] on div at bounding box center [745, 246] width 476 height 75
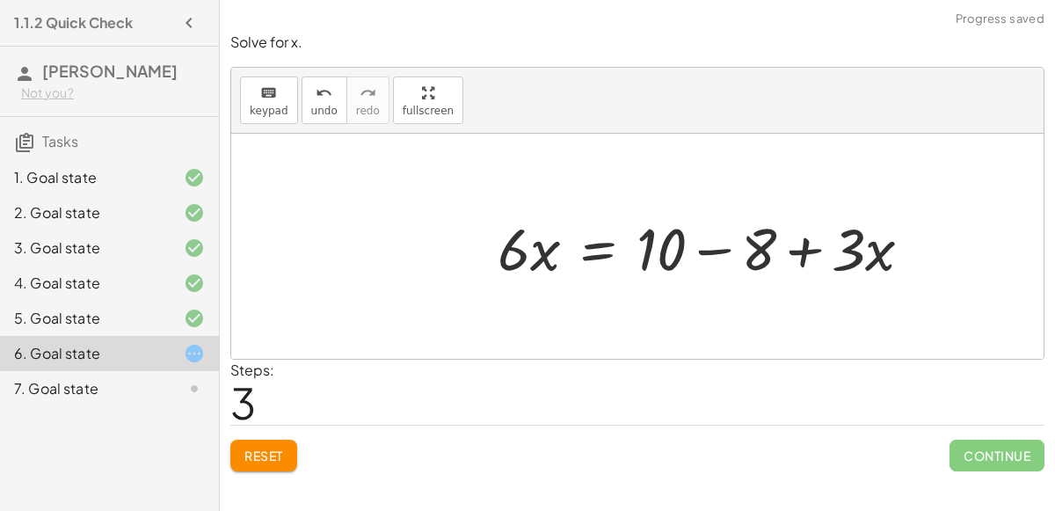
click at [716, 245] on div at bounding box center [731, 246] width 524 height 91
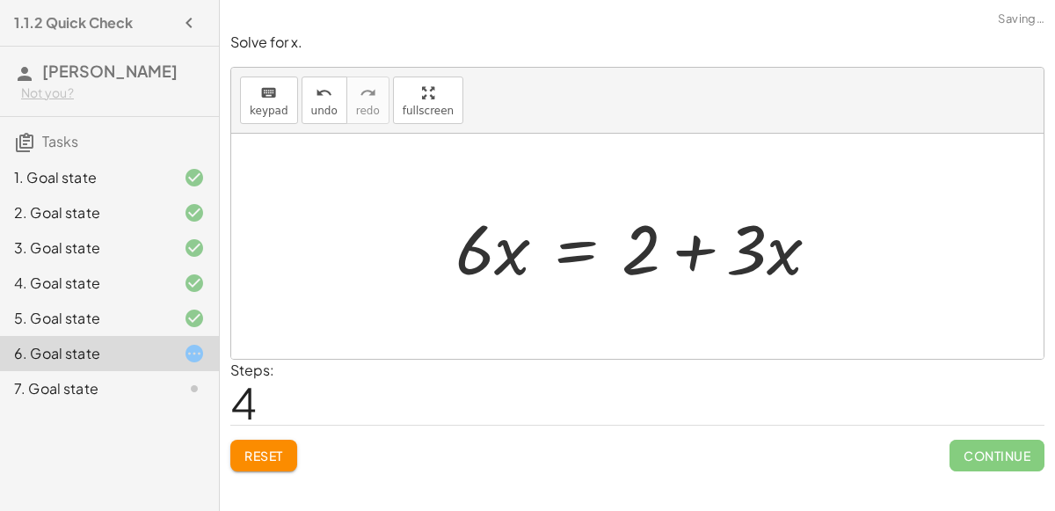
click at [585, 233] on div at bounding box center [645, 246] width 396 height 91
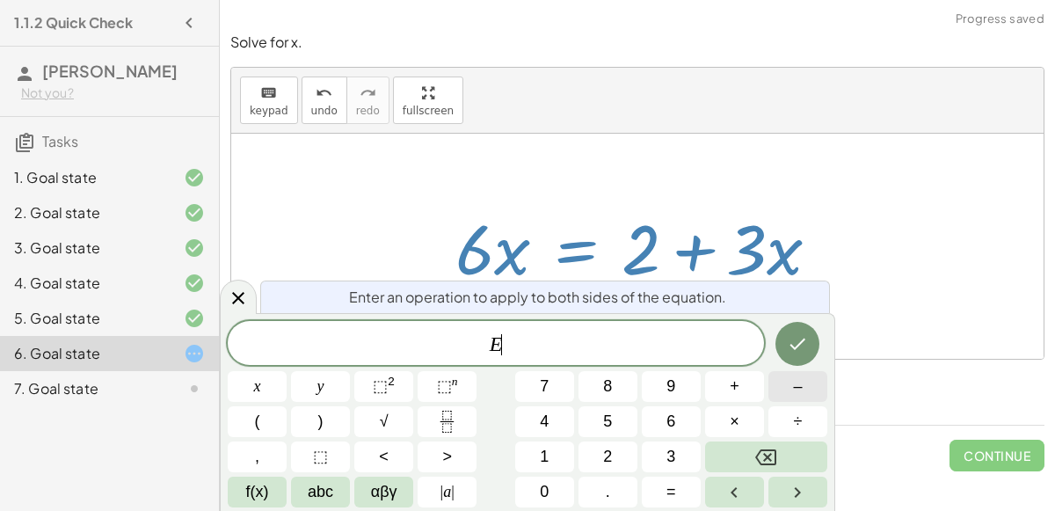
click at [796, 392] on span "–" at bounding box center [797, 387] width 9 height 24
click at [668, 441] on button "3" at bounding box center [671, 456] width 59 height 31
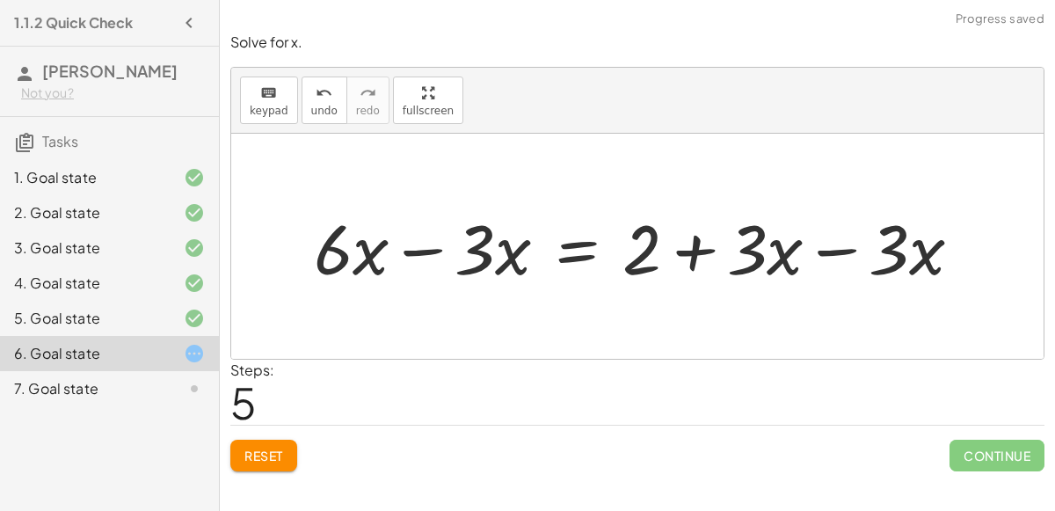
click at [817, 260] on div at bounding box center [645, 246] width 680 height 91
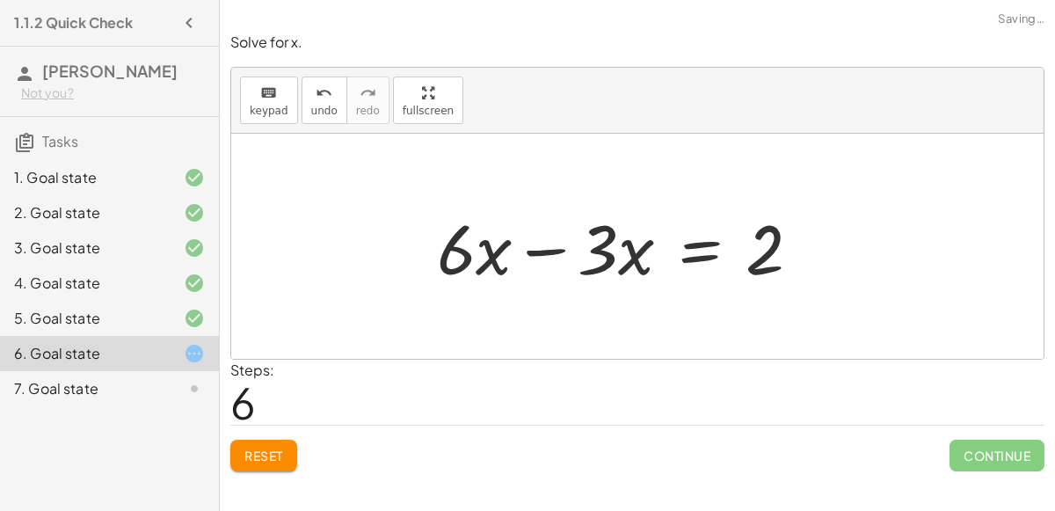
click at [433, 251] on div "+ · 6 · x − 10 = − 8 + · 3 · x + · 6 · x − 10 + 10 = − 8 + · 3 · x + 10 + · 6 ·…" at bounding box center [620, 246] width 418 height 99
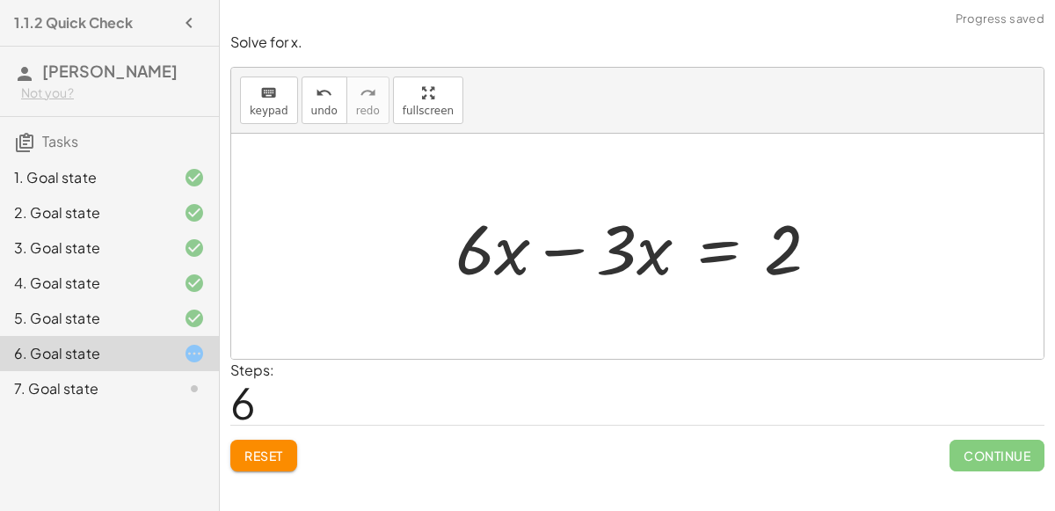
click at [568, 246] on div at bounding box center [645, 246] width 396 height 91
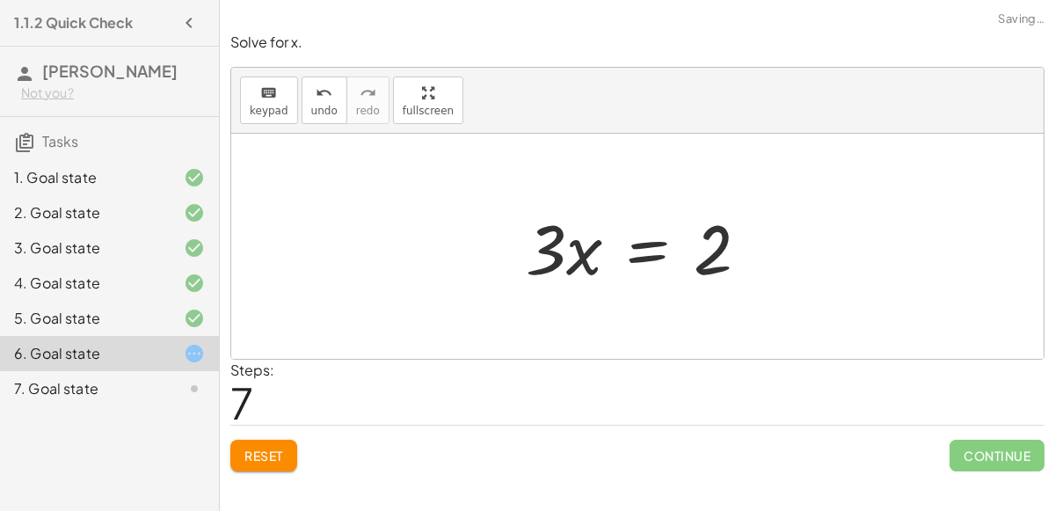
click at [652, 258] on div at bounding box center [644, 246] width 255 height 91
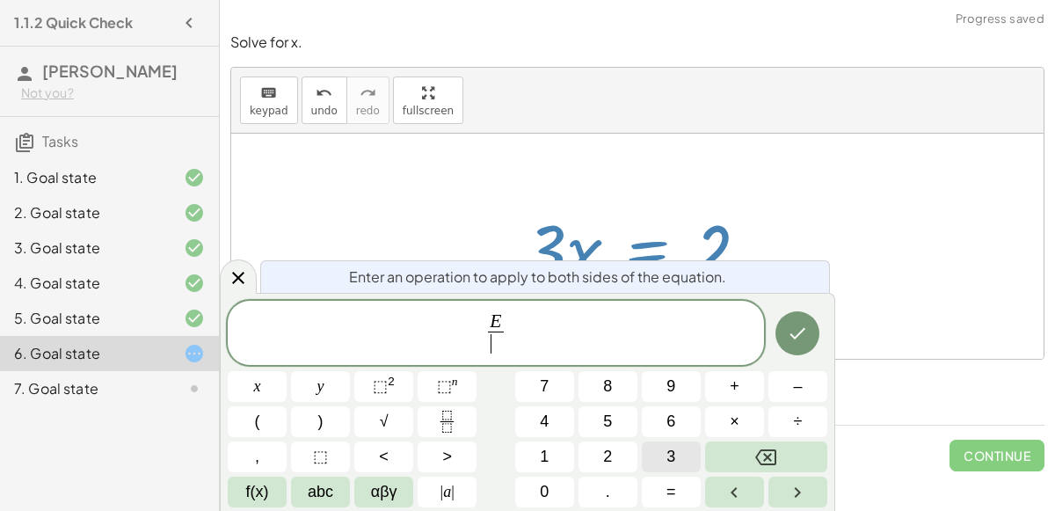
click at [682, 441] on button "3" at bounding box center [671, 456] width 59 height 31
click at [795, 350] on button "Done" at bounding box center [797, 333] width 44 height 44
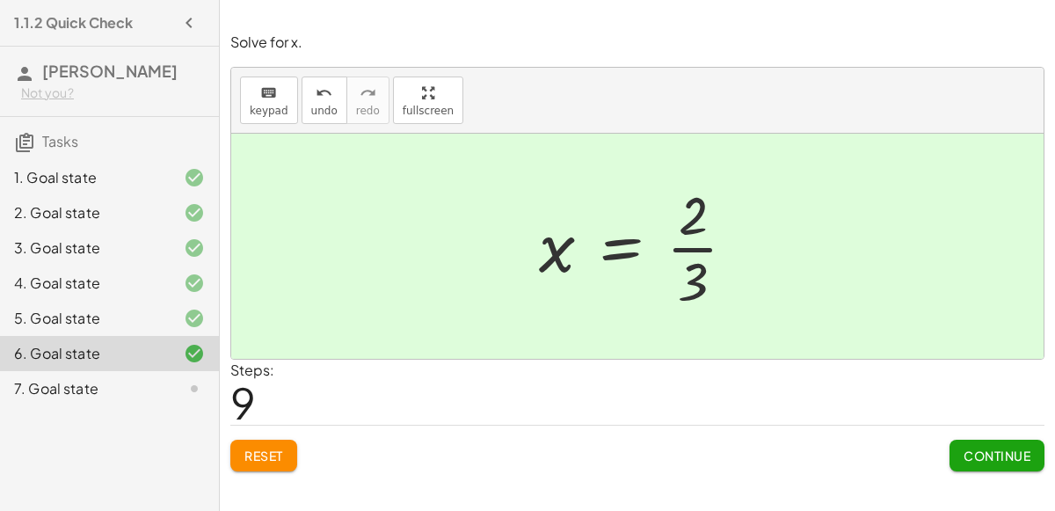
click at [1018, 440] on button "Continue" at bounding box center [996, 456] width 95 height 32
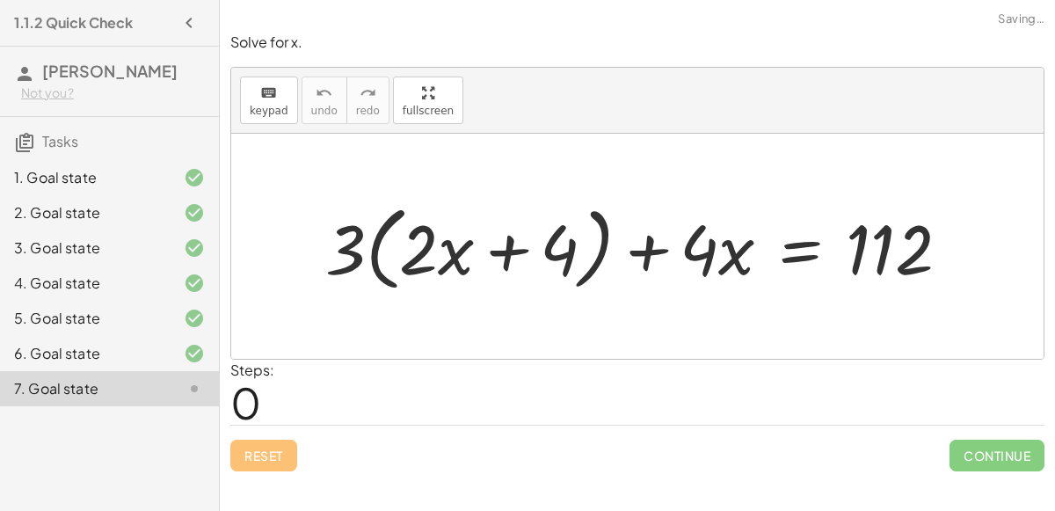
click at [1007, 451] on span "Continue" at bounding box center [996, 456] width 95 height 32
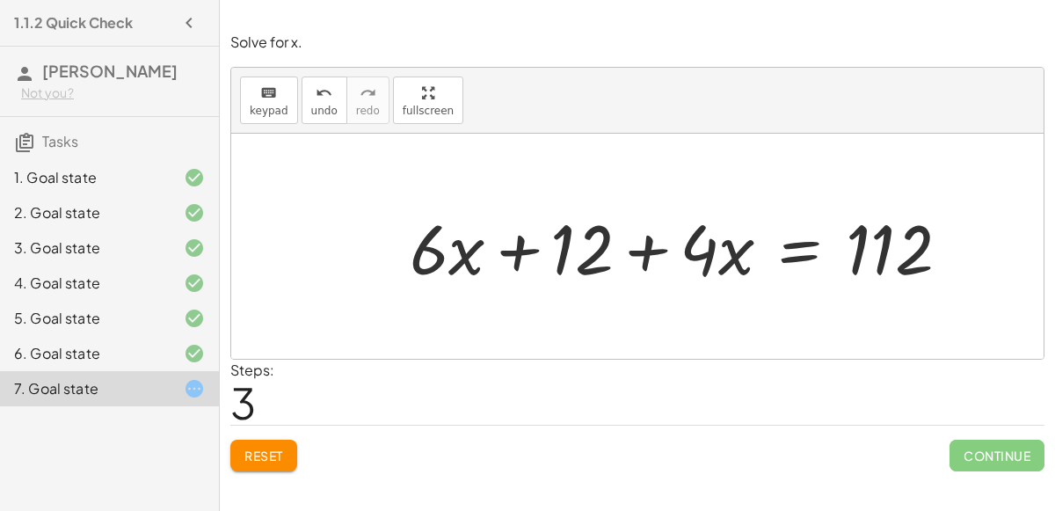
click at [513, 251] on div at bounding box center [686, 246] width 571 height 91
drag, startPoint x: 437, startPoint y: 246, endPoint x: 698, endPoint y: 258, distance: 261.3
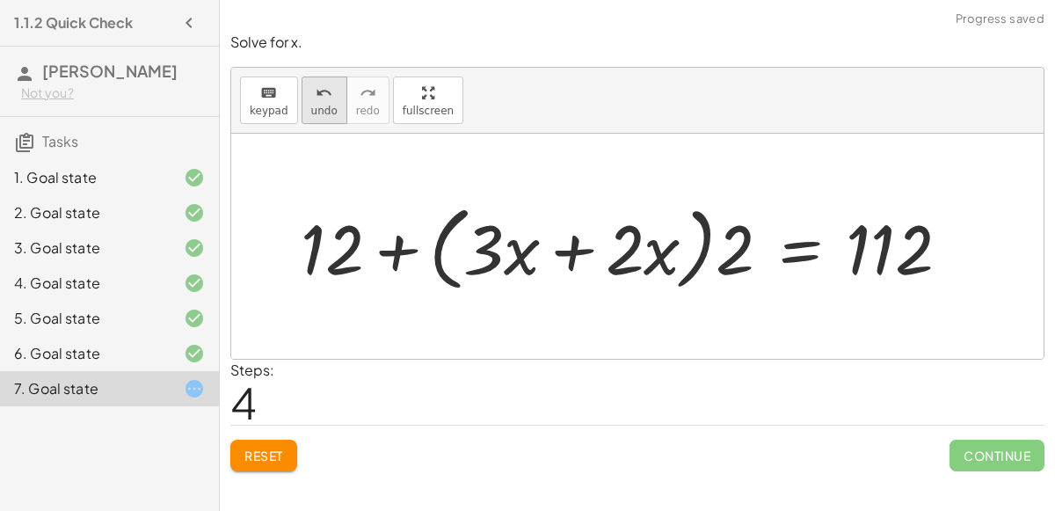
click at [330, 98] on button "undo undo" at bounding box center [325, 99] width 46 height 47
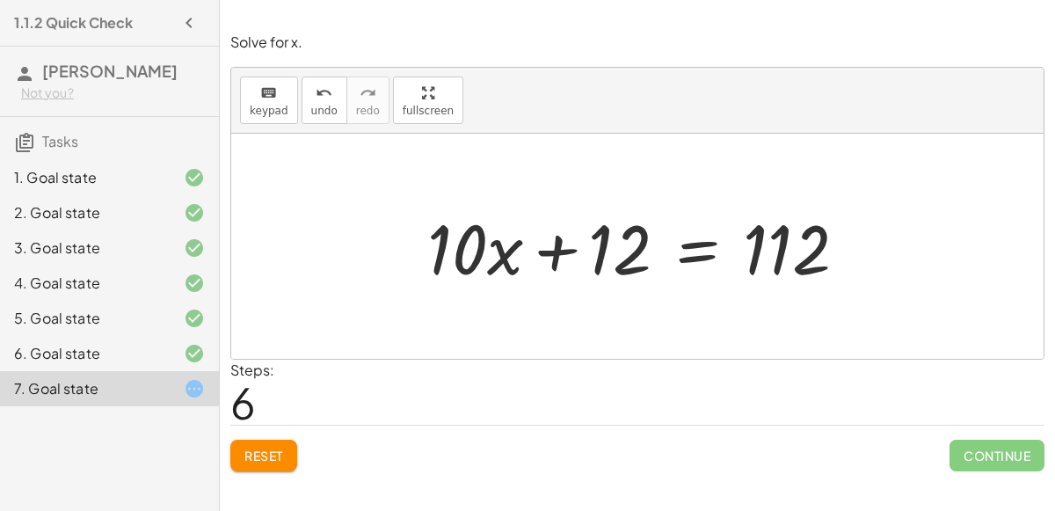
click at [685, 253] on div at bounding box center [643, 246] width 451 height 91
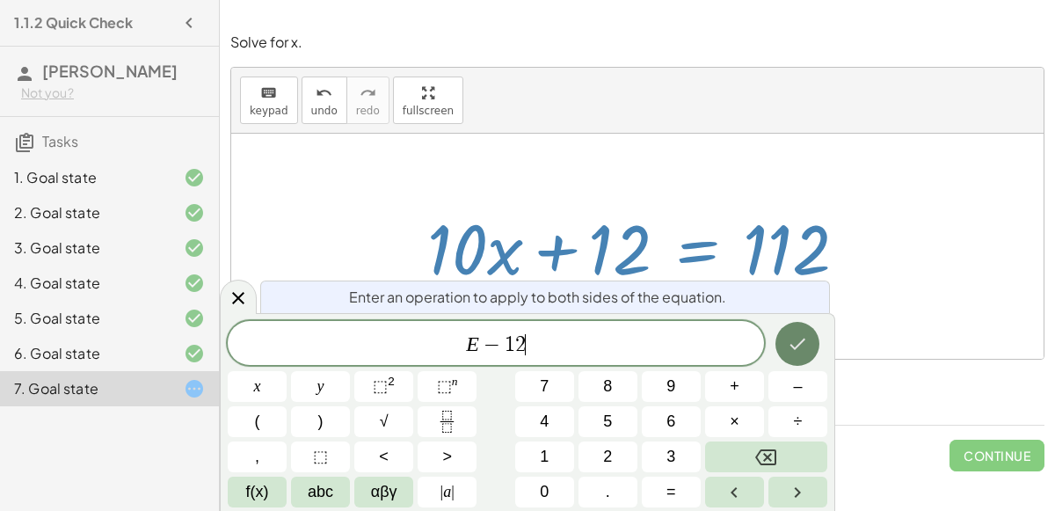
click at [785, 329] on button "Done" at bounding box center [797, 344] width 44 height 44
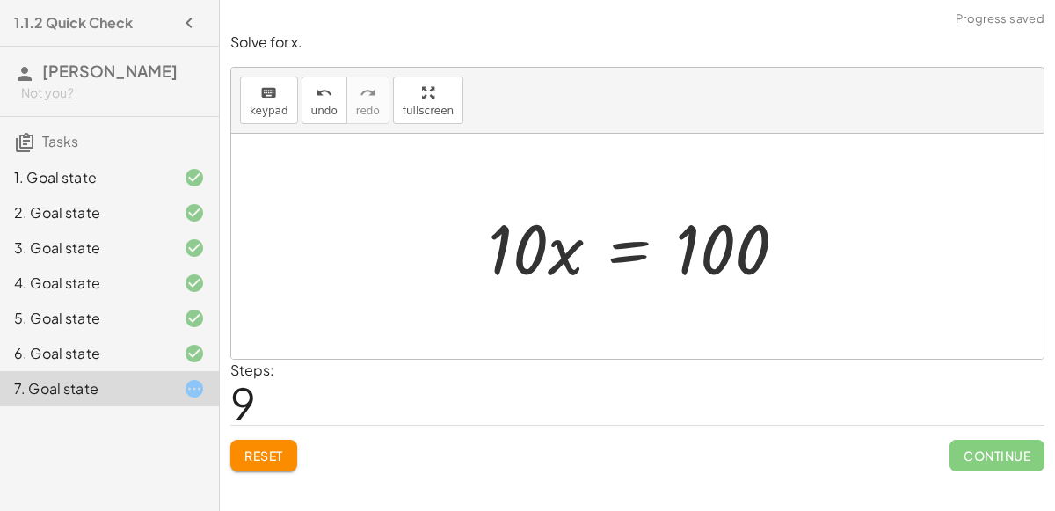
click at [616, 239] on div at bounding box center [644, 246] width 330 height 91
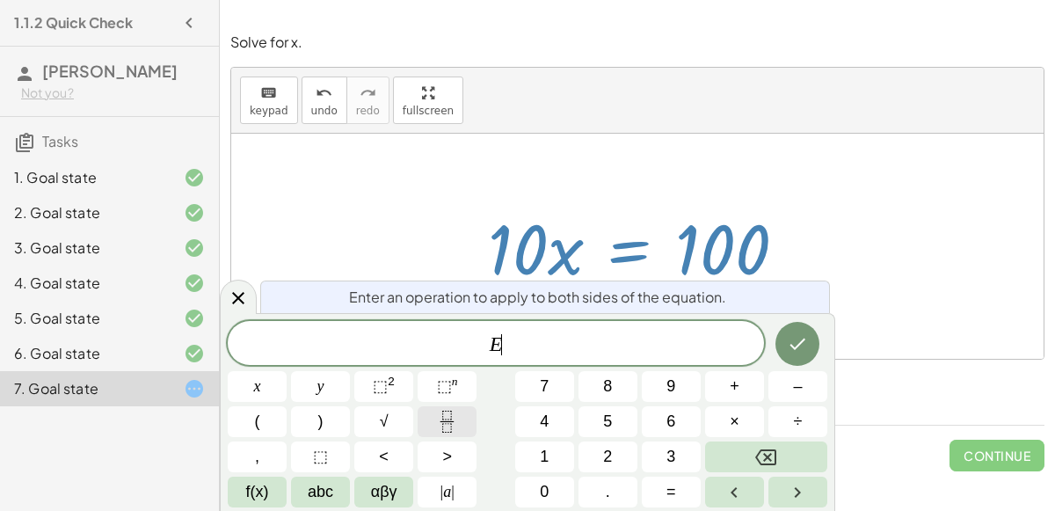
click at [447, 425] on icon "Fraction" at bounding box center [447, 422] width 22 height 22
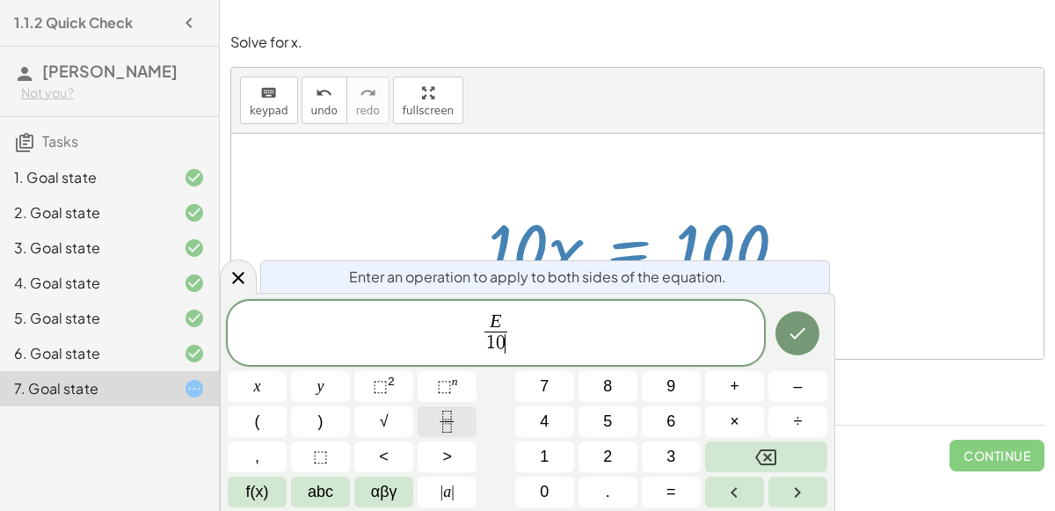
click at [796, 336] on icon "Done" at bounding box center [797, 333] width 21 height 21
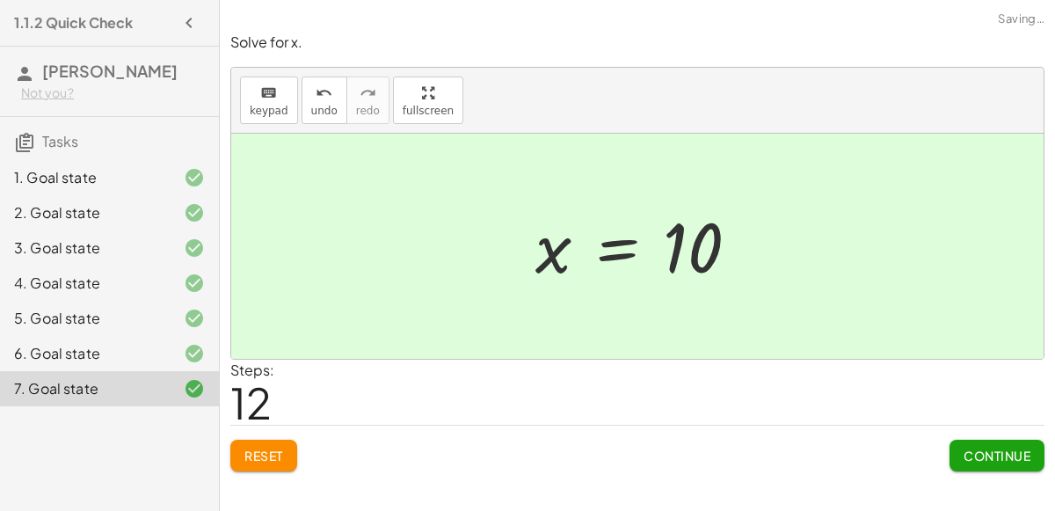
click at [1006, 454] on span "Continue" at bounding box center [997, 455] width 67 height 16
